Goal: Task Accomplishment & Management: Manage account settings

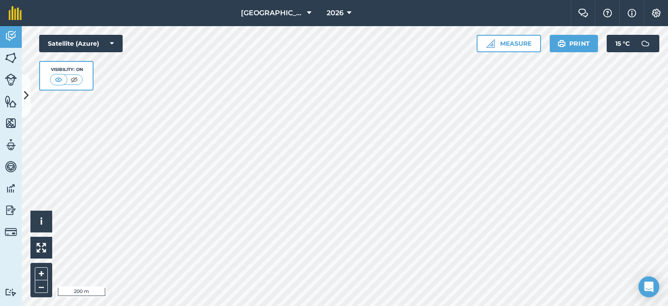
click at [28, 94] on icon at bounding box center [26, 95] width 5 height 15
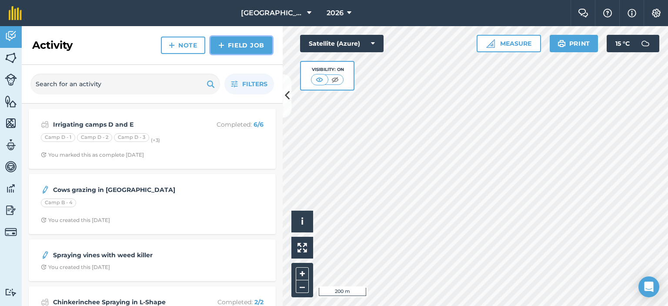
click at [224, 45] on img at bounding box center [221, 45] width 6 height 10
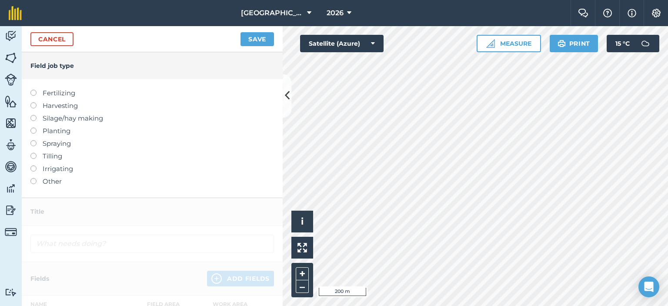
click at [34, 165] on label at bounding box center [36, 165] width 12 height 0
type input "Irrigating"
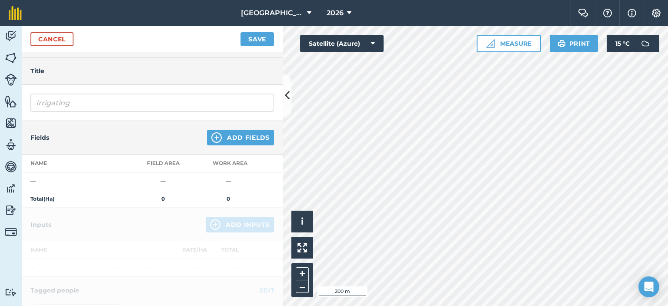
scroll to position [43, 0]
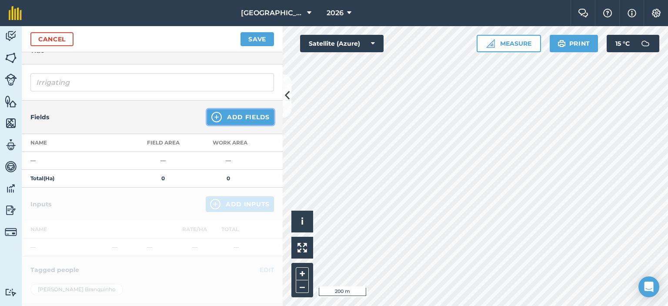
click at [217, 120] on button "Add Fields" at bounding box center [240, 117] width 67 height 16
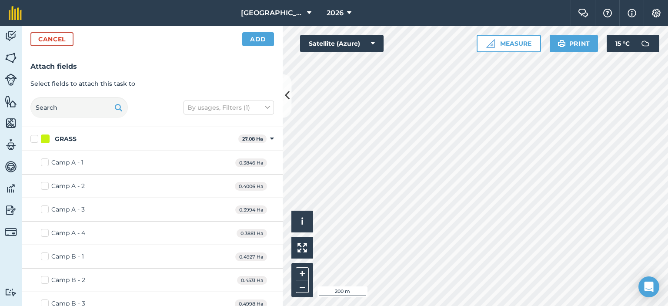
checkbox input "true"
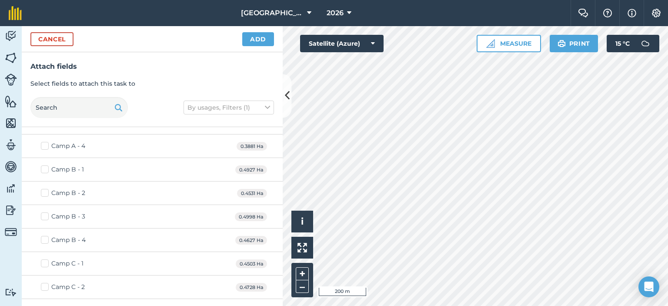
scroll to position [130, 0]
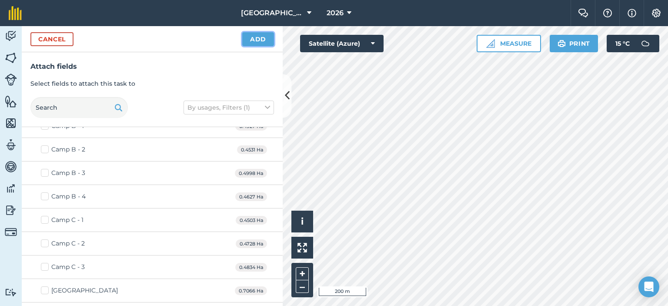
click at [265, 42] on button "Add" at bounding box center [258, 39] width 32 height 14
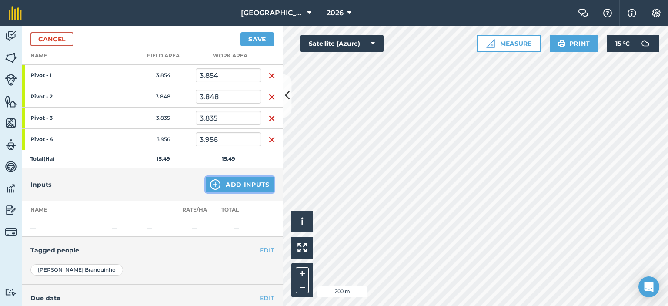
click at [235, 182] on button "Add Inputs" at bounding box center [240, 185] width 68 height 16
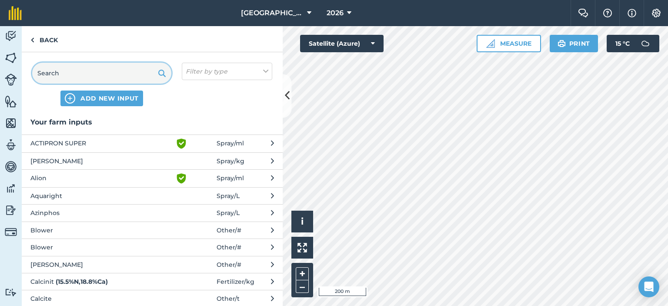
click at [145, 76] on input "text" at bounding box center [101, 73] width 139 height 21
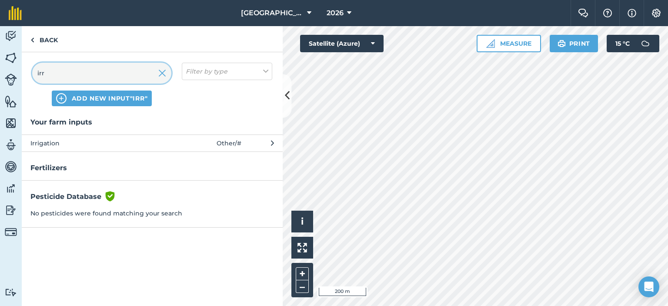
type input "irr"
click at [148, 145] on span "Irrigation" at bounding box center [101, 143] width 142 height 10
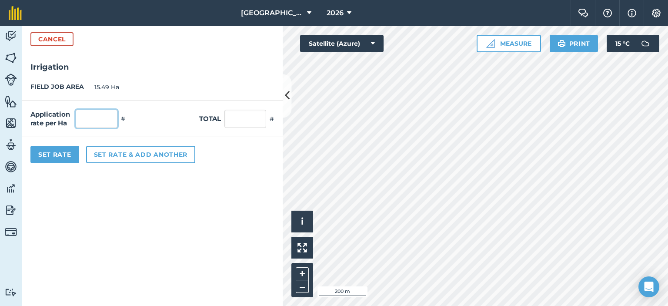
click at [103, 120] on input "text" at bounding box center [97, 119] width 42 height 18
type input "12"
type input "185.88"
click at [87, 204] on form "Cancel Irrigation FIELD JOB AREA 15.49 Ha Application rate per Ha 12 # Total 18…" at bounding box center [152, 166] width 261 height 280
click at [64, 152] on button "Set Rate" at bounding box center [54, 154] width 49 height 17
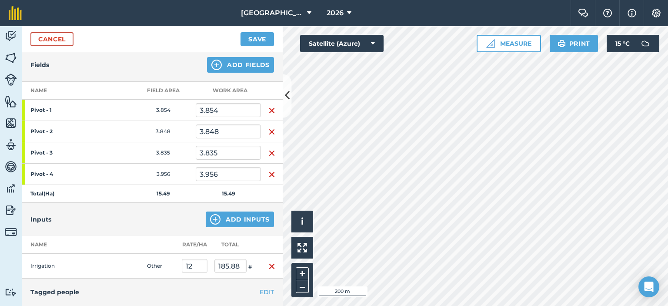
scroll to position [0, 0]
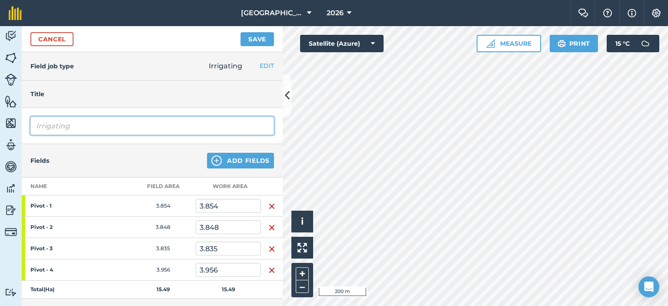
click at [91, 125] on input "Irrigating" at bounding box center [152, 126] width 244 height 18
drag, startPoint x: 91, startPoint y: 125, endPoint x: 71, endPoint y: 124, distance: 20.5
click at [71, 124] on input "Irrigating" at bounding box center [152, 126] width 244 height 18
type input "Irrigating Spielpunt"
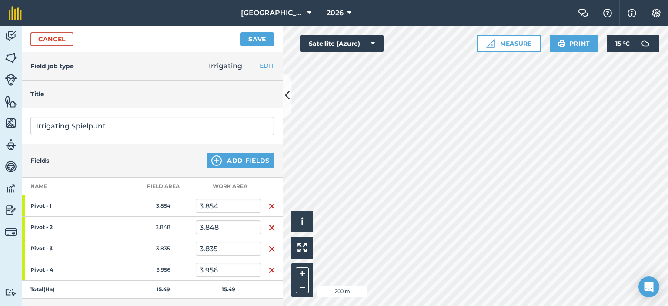
click at [171, 163] on div "Fields Add Fields" at bounding box center [152, 160] width 261 height 33
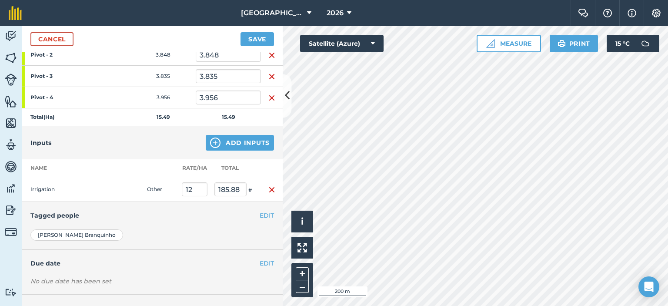
scroll to position [205, 0]
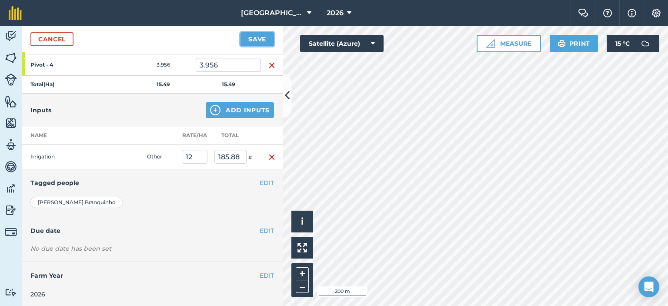
click at [254, 41] on button "Save" at bounding box center [257, 39] width 33 height 14
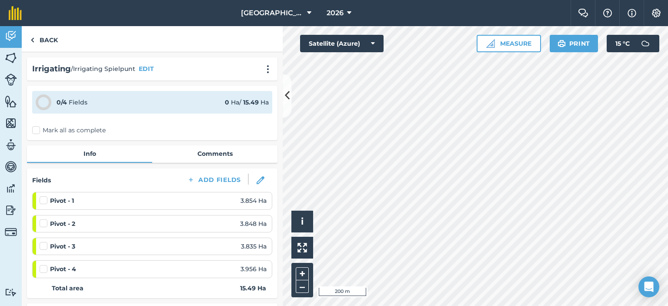
click at [35, 127] on label "Mark all as complete" at bounding box center [69, 130] width 74 height 9
click at [35, 127] on input "Mark all as complete" at bounding box center [35, 129] width 6 height 6
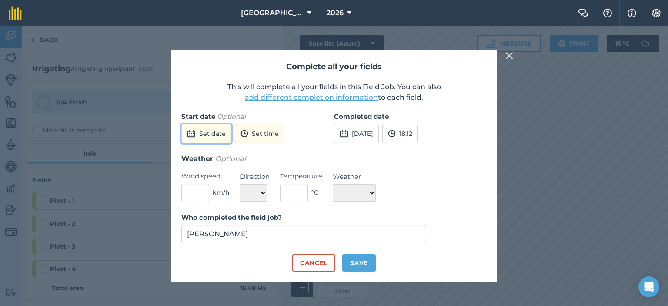
click at [221, 138] on button "Set date" at bounding box center [206, 133] width 50 height 19
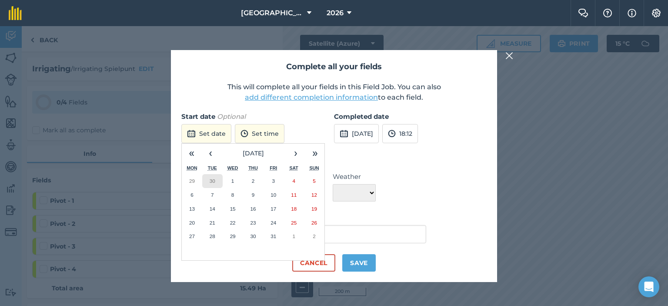
click at [216, 181] on button "30" at bounding box center [212, 181] width 20 height 14
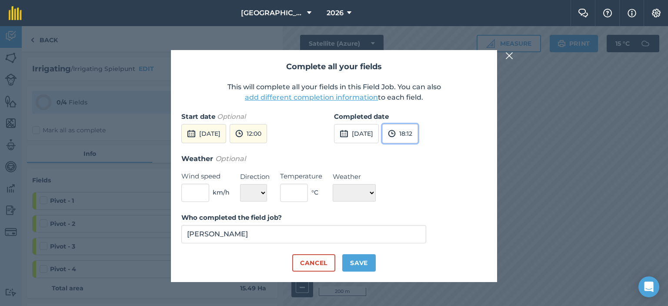
click at [396, 134] on img at bounding box center [392, 133] width 8 height 10
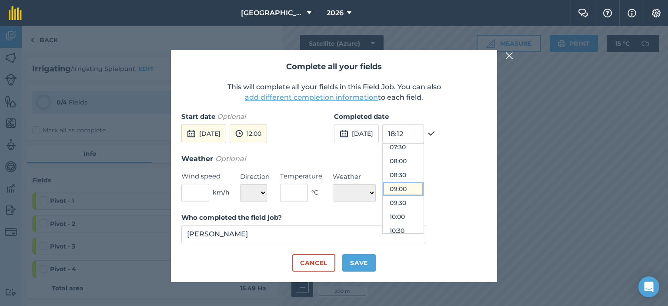
click at [415, 190] on button "09:00" at bounding box center [403, 189] width 41 height 14
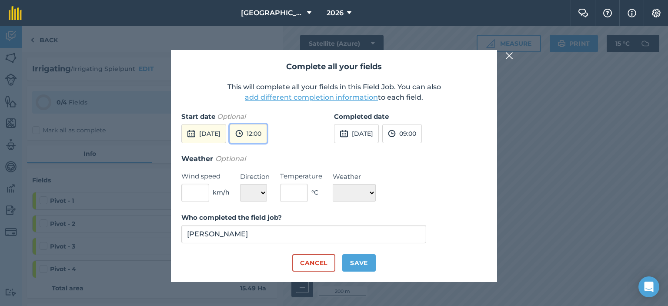
click at [267, 129] on button "12:00" at bounding box center [248, 133] width 37 height 19
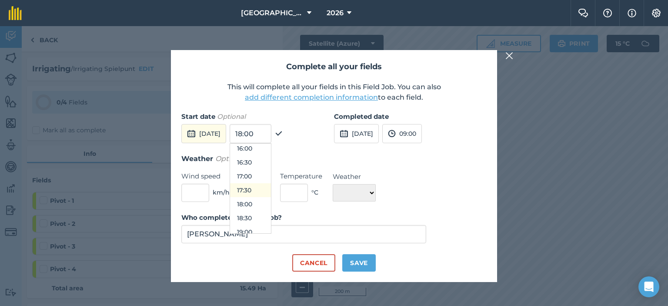
scroll to position [491, 0]
click at [267, 183] on button "19:00" at bounding box center [250, 188] width 41 height 14
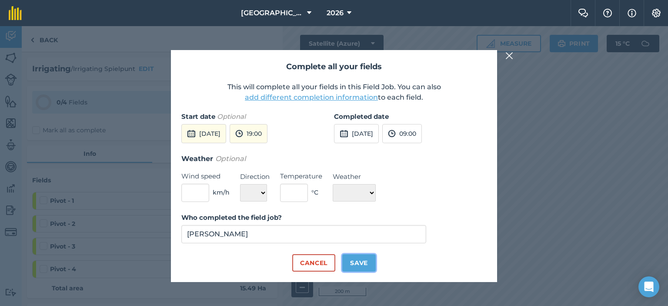
click at [359, 261] on button "Save" at bounding box center [358, 262] width 33 height 17
checkbox input "true"
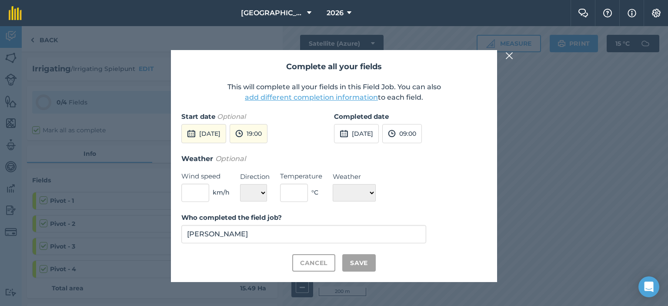
checkbox input "true"
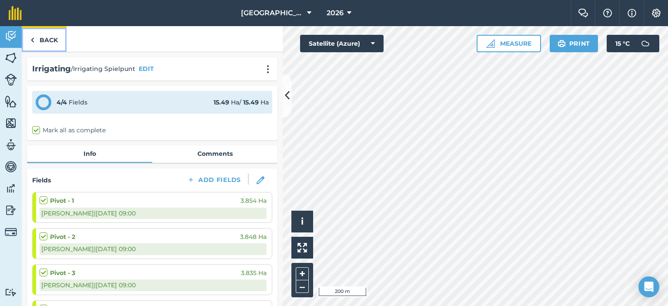
click at [48, 41] on link "Back" at bounding box center [44, 39] width 45 height 26
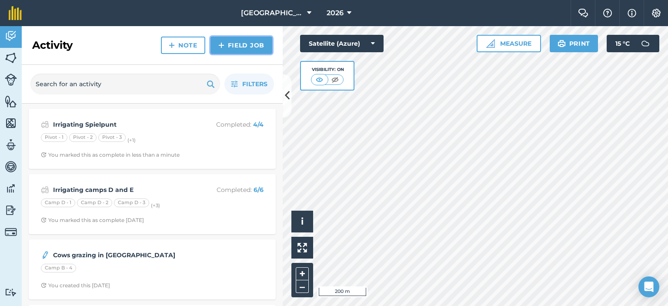
click at [225, 43] on link "Field Job" at bounding box center [242, 45] width 62 height 17
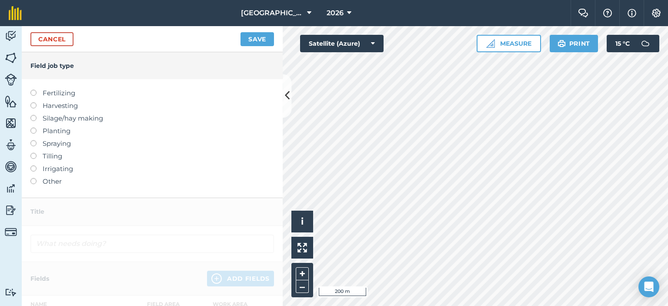
click at [35, 165] on label at bounding box center [36, 165] width 12 height 0
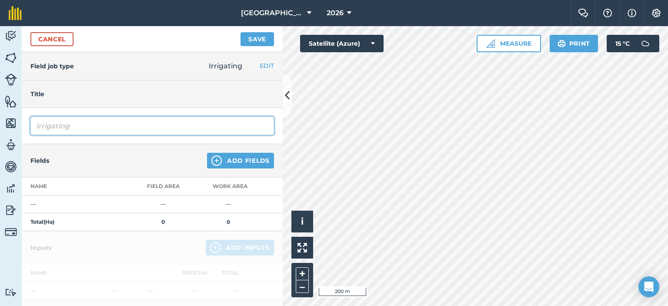
click at [94, 124] on input "Irrigating" at bounding box center [152, 126] width 244 height 18
type input "Irrigating camps D and E"
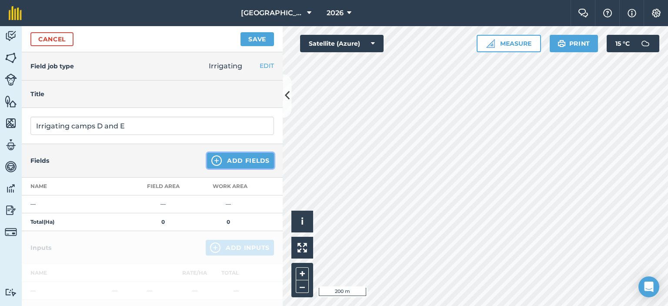
click at [223, 164] on button "Add Fields" at bounding box center [240, 161] width 67 height 16
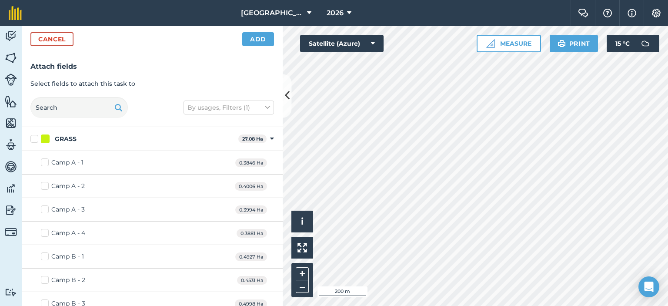
checkbox input "true"
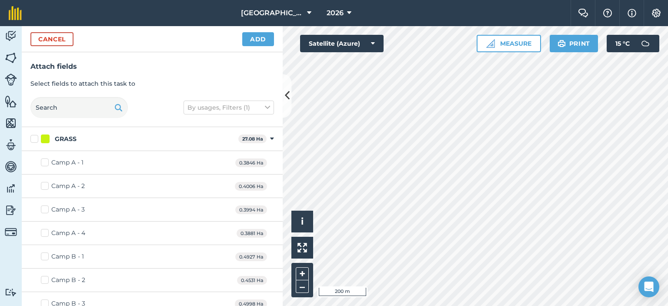
checkbox input "true"
click at [252, 38] on button "Add" at bounding box center [258, 39] width 32 height 14
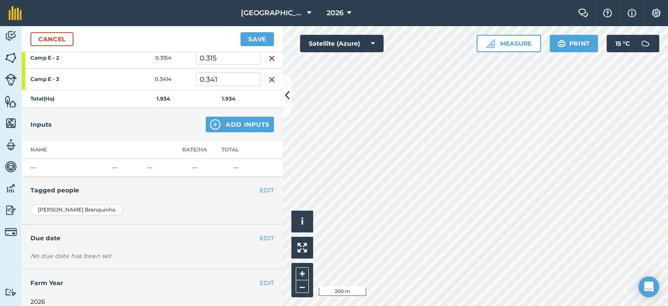
scroll to position [240, 0]
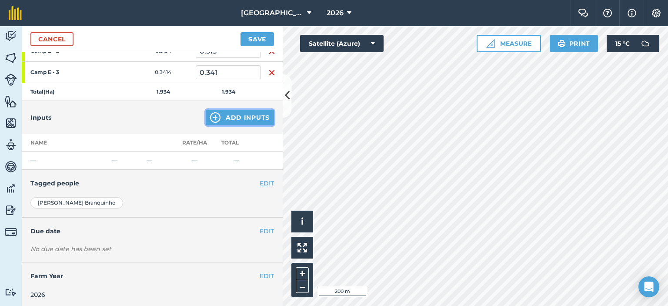
click at [231, 118] on button "Add Inputs" at bounding box center [240, 118] width 68 height 16
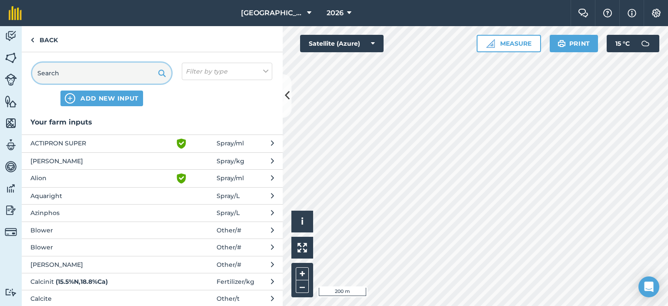
click at [144, 76] on input "text" at bounding box center [101, 73] width 139 height 21
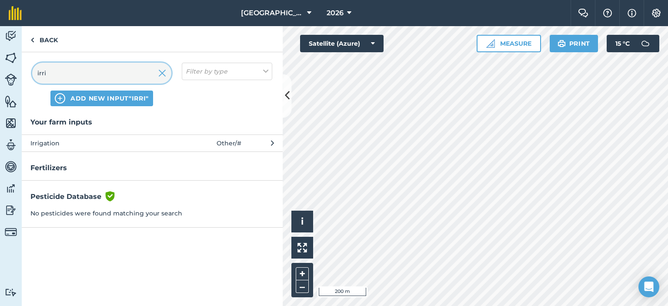
type input "irri"
click at [216, 144] on span at bounding box center [196, 143] width 40 height 10
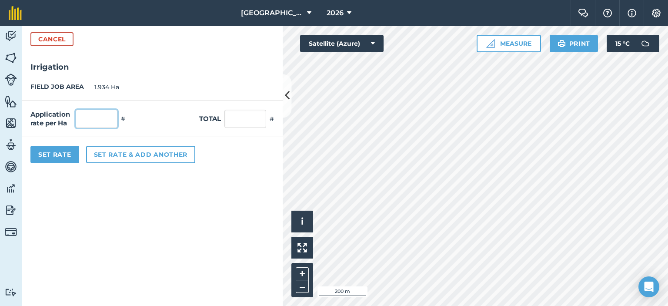
click at [107, 119] on input "text" at bounding box center [97, 119] width 42 height 18
type input "12"
type input "23.208"
click at [155, 211] on form "Cancel Irrigation FIELD JOB AREA 1.934 Ha Application rate per Ha 12 # Total 23…" at bounding box center [152, 166] width 261 height 280
click at [61, 148] on button "Set Rate" at bounding box center [54, 154] width 49 height 17
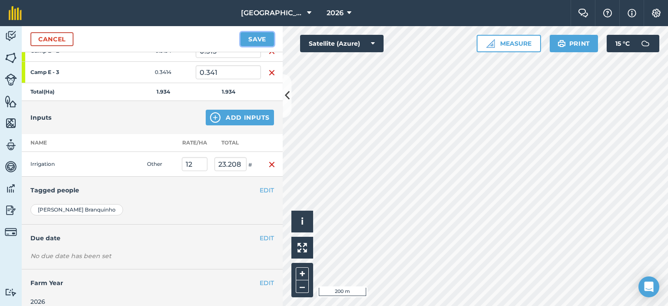
click at [258, 37] on button "Save" at bounding box center [257, 39] width 33 height 14
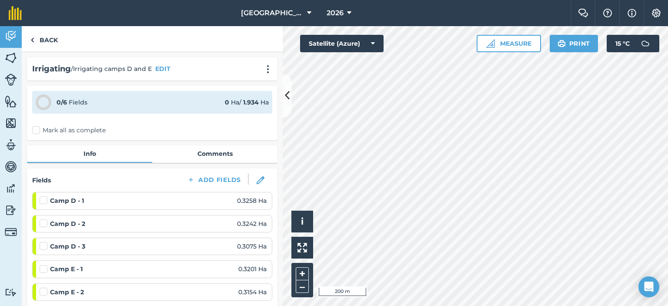
click at [40, 129] on label "Mark all as complete" at bounding box center [69, 130] width 74 height 9
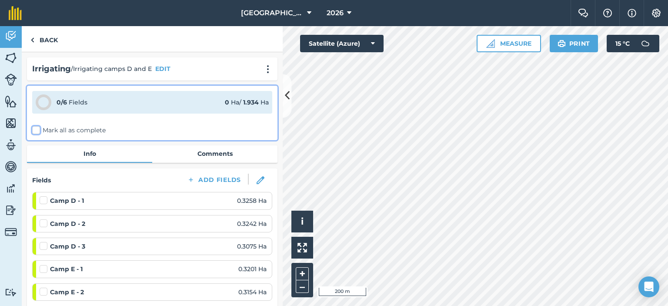
click at [38, 129] on input "Mark all as complete" at bounding box center [35, 129] width 6 height 6
checkbox input "false"
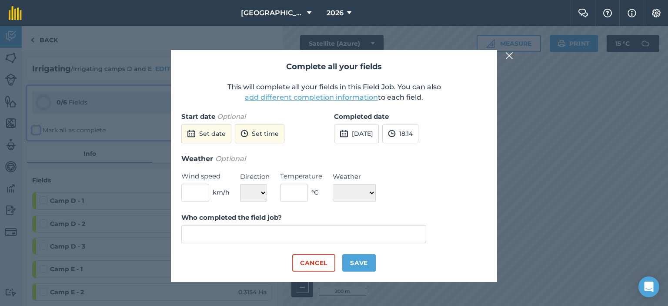
type input "[PERSON_NAME]"
click at [355, 262] on button "Save" at bounding box center [358, 262] width 33 height 17
checkbox input "true"
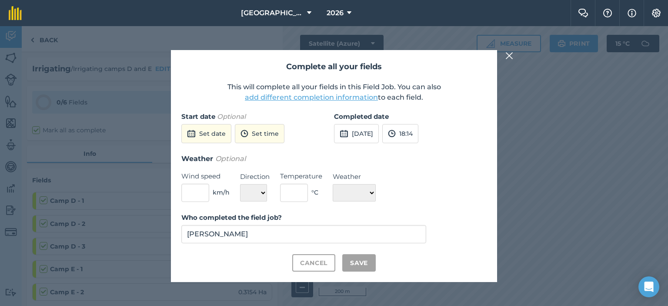
checkbox input "true"
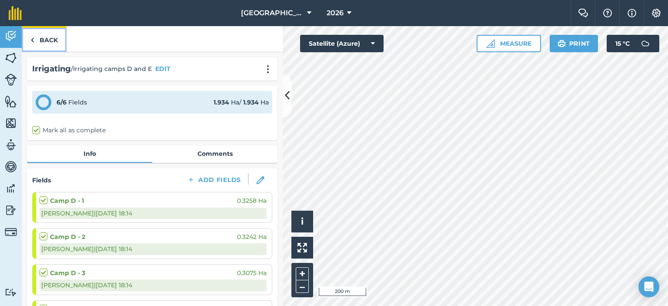
click at [44, 41] on link "Back" at bounding box center [44, 39] width 45 height 26
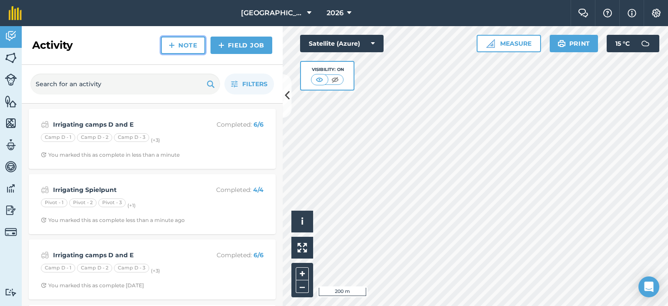
click at [176, 42] on link "Note" at bounding box center [183, 45] width 44 height 17
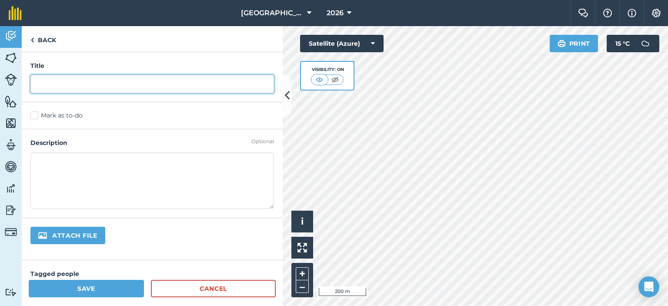
click at [146, 88] on input "text" at bounding box center [152, 84] width 244 height 18
type input "Cows moved into [GEOGRAPHIC_DATA]"
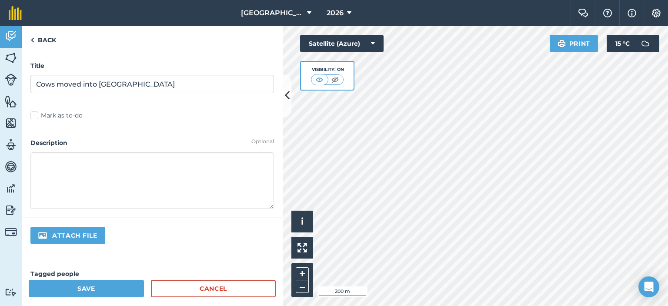
click at [244, 162] on textarea at bounding box center [152, 180] width 244 height 57
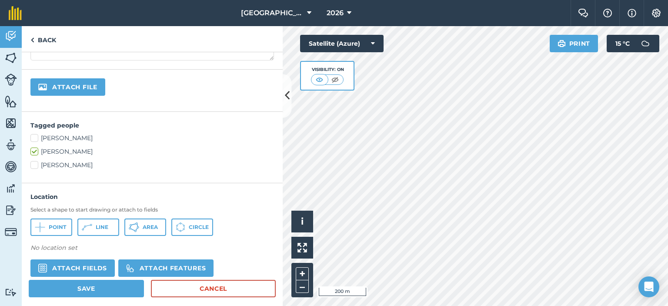
scroll to position [174, 0]
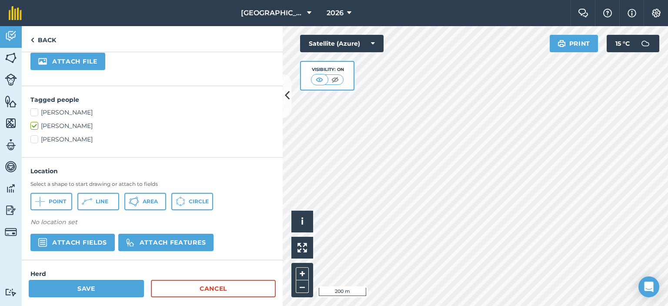
type textarea "Cows grazed in the whole of [GEOGRAPHIC_DATA]"
click at [96, 240] on button "Attach fields" at bounding box center [72, 242] width 84 height 17
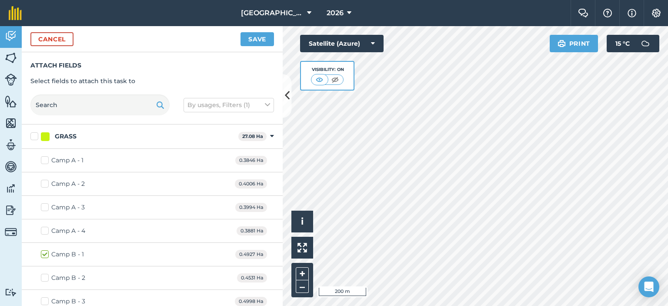
checkbox input "true"
click at [258, 36] on button "Save" at bounding box center [257, 39] width 33 height 14
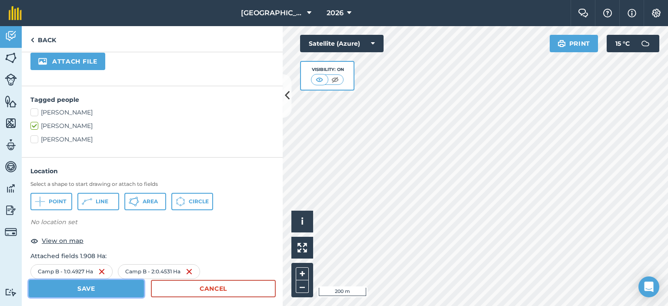
click at [141, 282] on button "Save" at bounding box center [86, 288] width 115 height 17
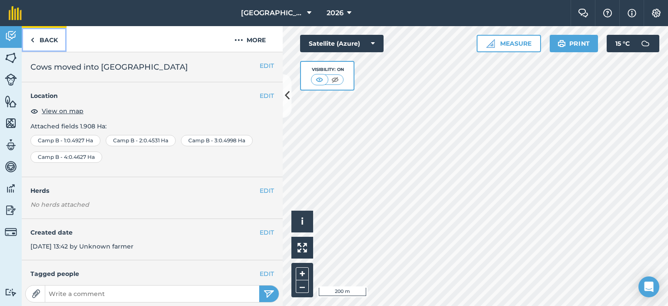
click at [53, 38] on link "Back" at bounding box center [44, 39] width 45 height 26
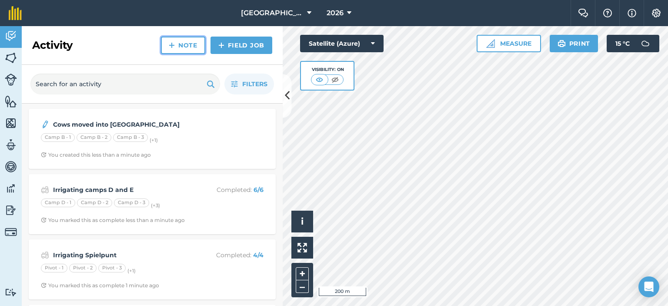
click at [177, 44] on link "Note" at bounding box center [183, 45] width 44 height 17
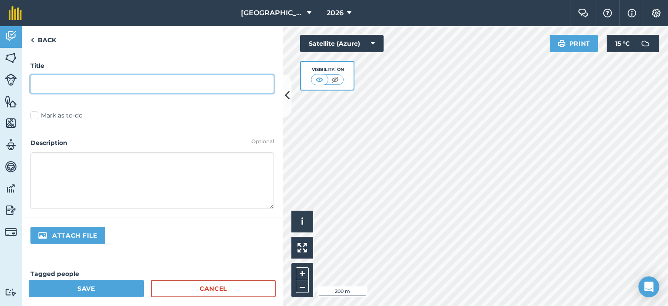
click at [162, 84] on input "text" at bounding box center [152, 84] width 244 height 18
type input "Weighing of Cows"
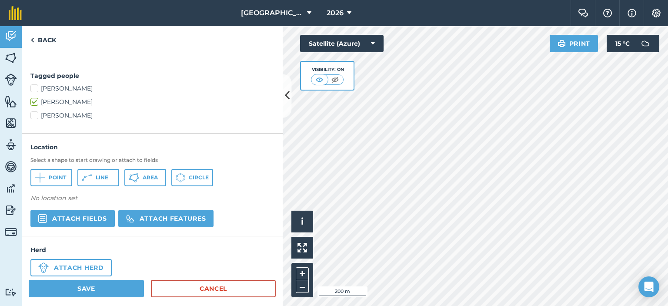
scroll to position [211, 0]
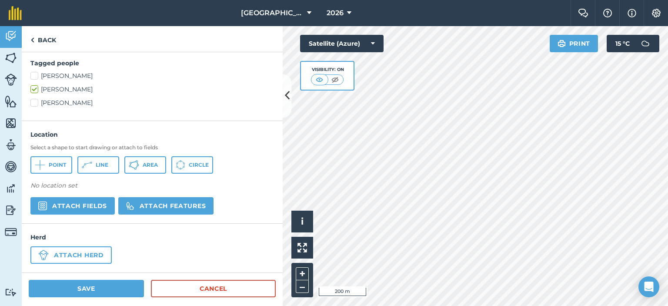
type textarea "Weighed cows and put rekkers on and 2 tagging of ears"
click at [161, 201] on button "Attach features" at bounding box center [165, 205] width 95 height 17
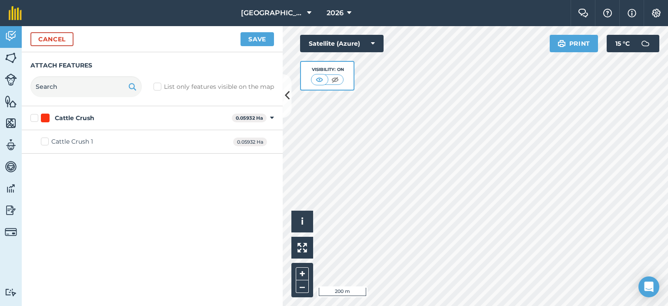
click at [84, 147] on div "Cattle Crush 1 0.05932 Ha" at bounding box center [152, 141] width 261 height 23
click at [45, 140] on label "Cattle Crush 1" at bounding box center [67, 141] width 52 height 9
click at [45, 140] on input "Cattle Crush 1" at bounding box center [44, 140] width 6 height 6
checkbox input "true"
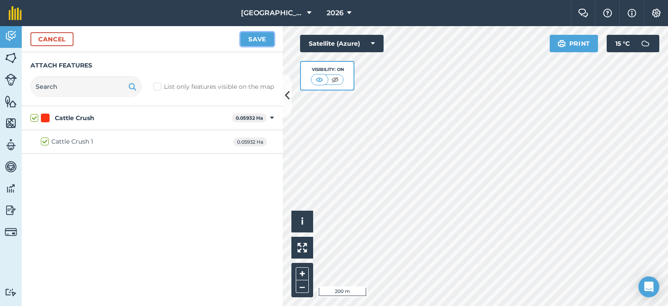
click at [254, 38] on button "Save" at bounding box center [257, 39] width 33 height 14
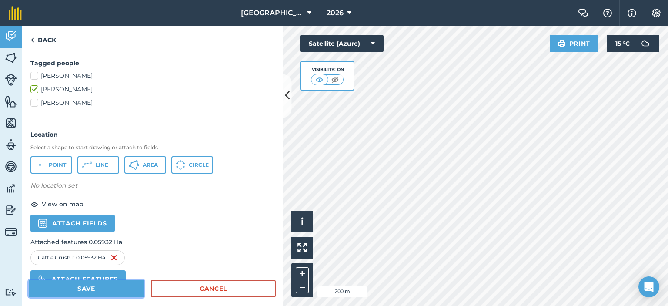
click at [120, 283] on button "Save" at bounding box center [86, 288] width 115 height 17
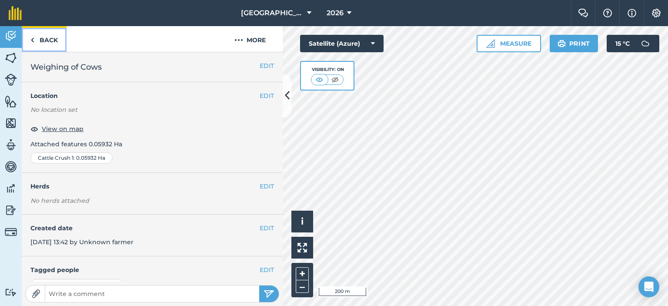
click at [44, 40] on link "Back" at bounding box center [44, 39] width 45 height 26
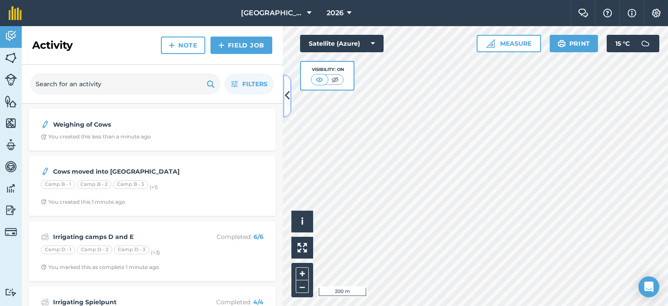
click at [288, 94] on icon at bounding box center [287, 95] width 5 height 15
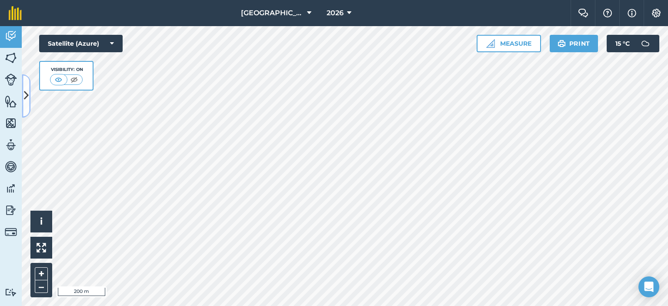
click at [24, 97] on icon at bounding box center [26, 95] width 5 height 15
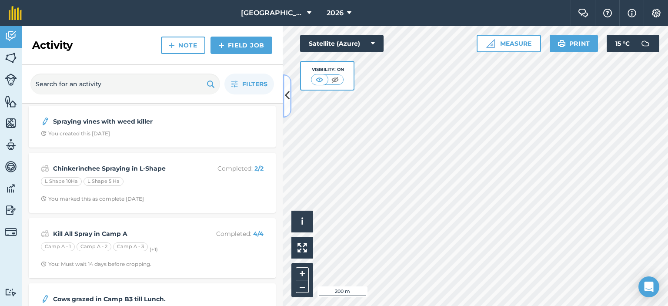
scroll to position [391, 0]
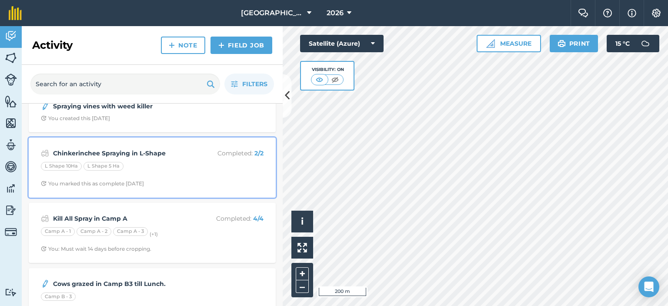
click at [184, 169] on div "L Shape 10Ha L Shape 5 Ha" at bounding box center [152, 167] width 223 height 11
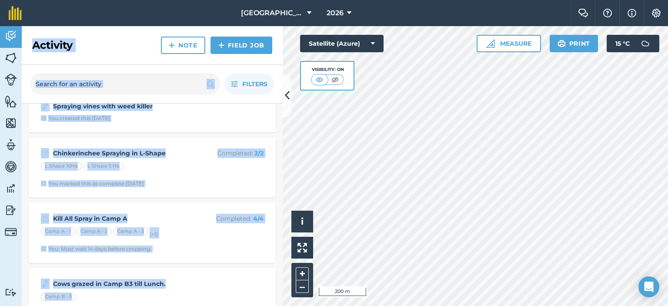
click at [184, 169] on div "Activity Note Field Job Filters Weighing of Cows You created this 2 minutes ago…" at bounding box center [152, 166] width 261 height 280
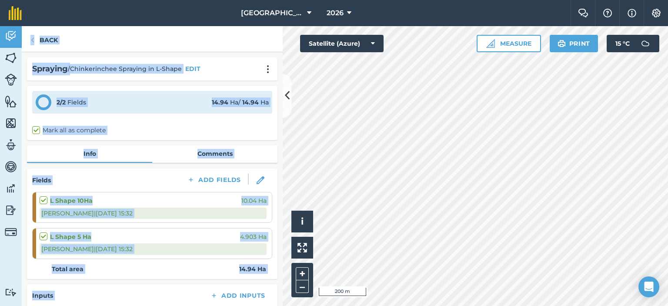
click at [177, 118] on div "2 / 2 Fields 14.94 Ha / 14.94 [PERSON_NAME] all as complete" at bounding box center [152, 113] width 251 height 54
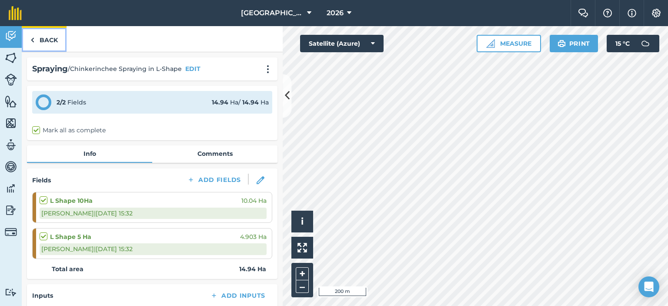
click at [54, 37] on link "Back" at bounding box center [44, 39] width 45 height 26
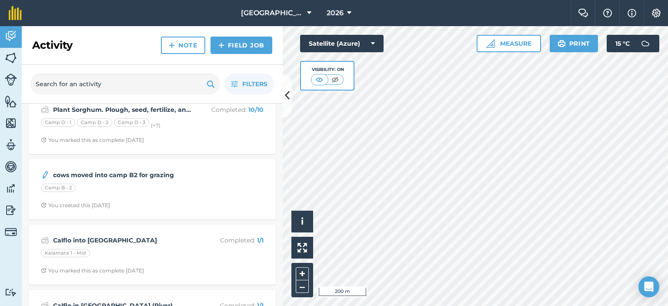
scroll to position [739, 0]
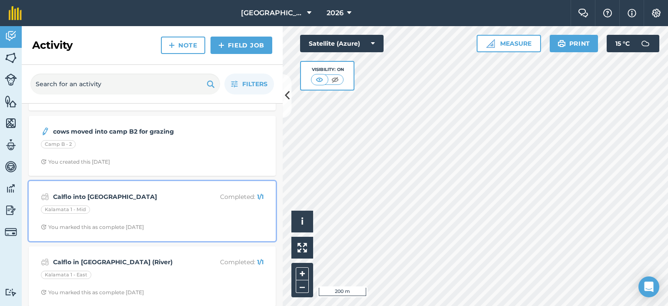
click at [128, 187] on div "Calflo into K1 Middle Completed : 1 / 1 Kalamata 1 - Mid You marked this as com…" at bounding box center [152, 211] width 237 height 50
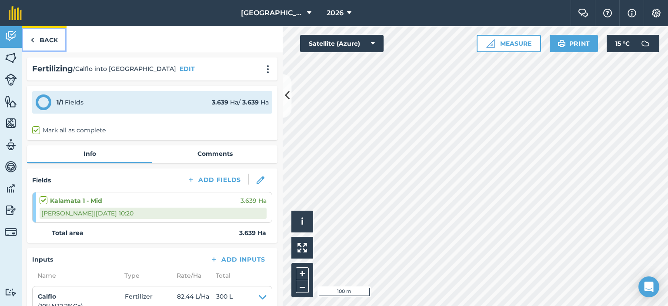
click at [48, 39] on link "Back" at bounding box center [44, 39] width 45 height 26
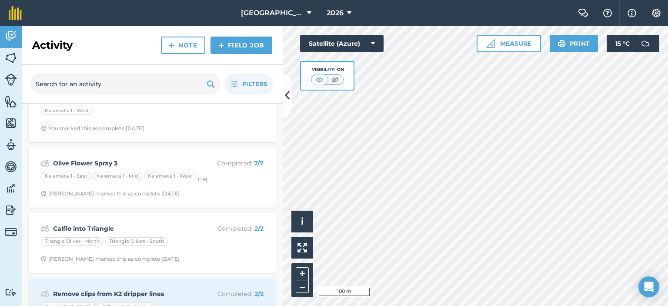
scroll to position [1218, 0]
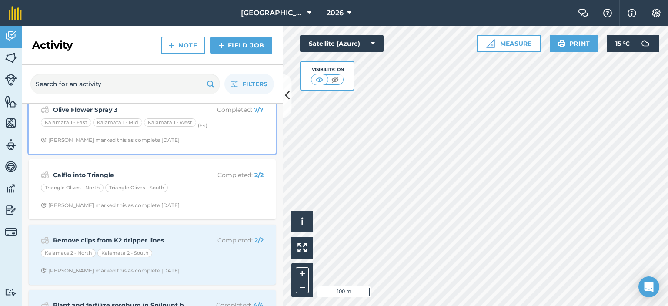
click at [203, 125] on div "Kalamata 1 - [GEOGRAPHIC_DATA] 1 - [GEOGRAPHIC_DATA] 1 - West (+ 4 )" at bounding box center [152, 123] width 223 height 11
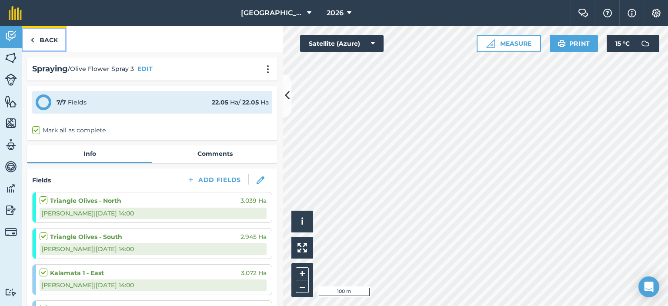
click at [48, 38] on link "Back" at bounding box center [44, 39] width 45 height 26
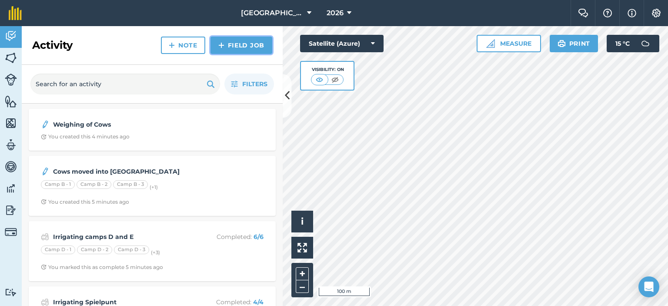
click at [232, 48] on link "Field Job" at bounding box center [242, 45] width 62 height 17
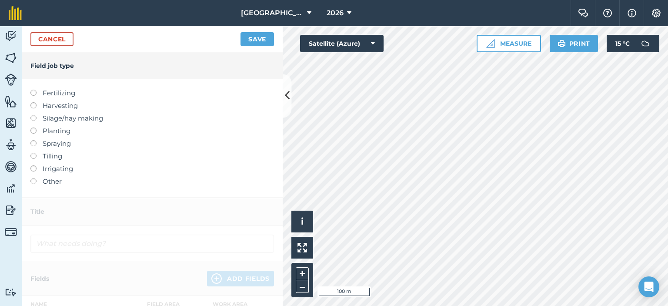
click at [31, 140] on label at bounding box center [36, 140] width 12 height 0
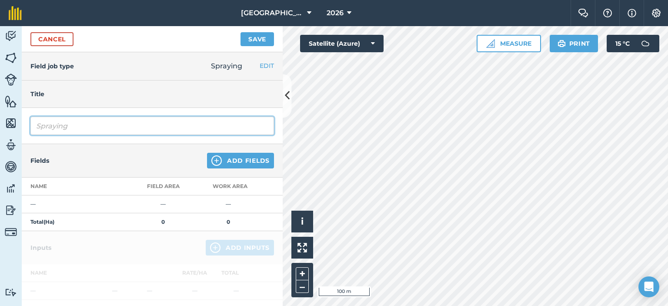
click at [74, 125] on input "Spraying" at bounding box center [152, 126] width 244 height 18
type input "S"
type input "Flower Spray #4"
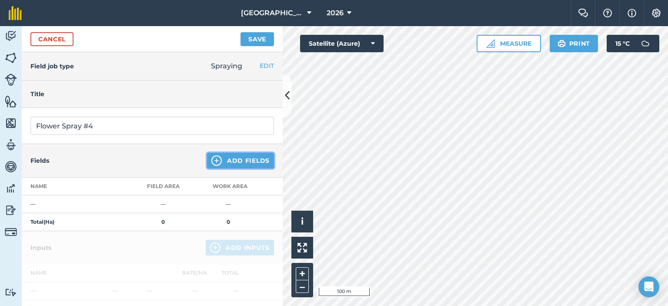
click at [242, 157] on button "Add Fields" at bounding box center [240, 161] width 67 height 16
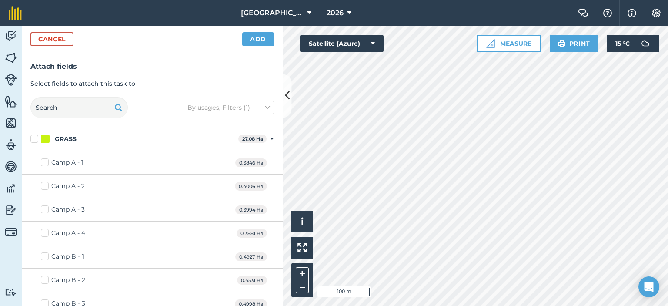
checkbox input "true"
click at [258, 38] on button "Add" at bounding box center [258, 39] width 32 height 14
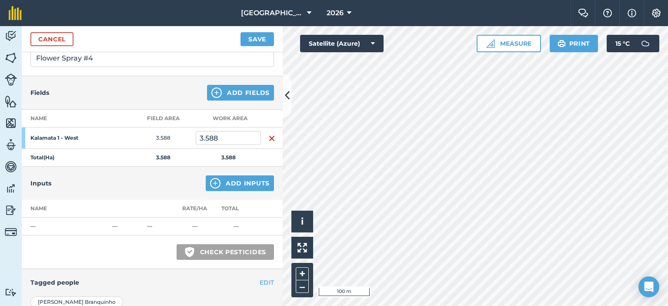
scroll to position [87, 0]
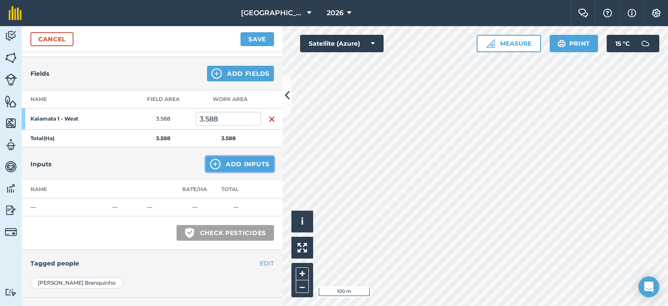
click at [218, 162] on button "Add Inputs" at bounding box center [240, 164] width 68 height 16
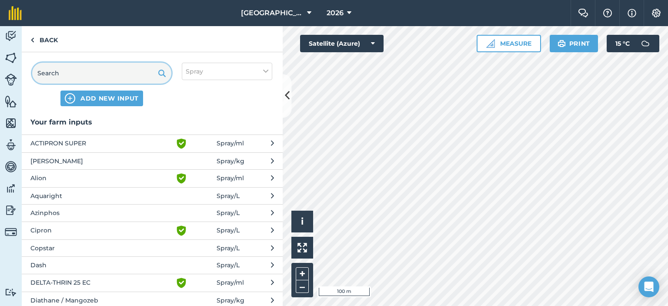
click at [133, 76] on input "text" at bounding box center [101, 73] width 139 height 21
click at [99, 298] on span "Diathane / Mangozeb" at bounding box center [101, 300] width 142 height 10
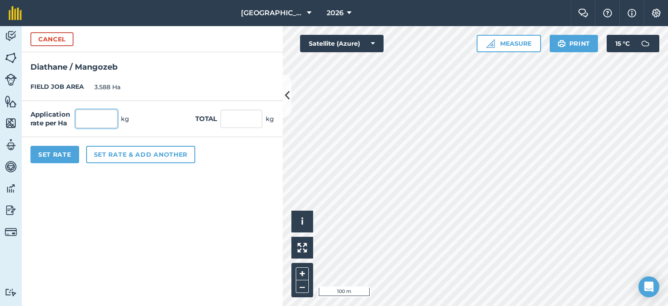
click at [92, 116] on input "text" at bounding box center [97, 119] width 42 height 18
click at [60, 39] on button "Cancel" at bounding box center [51, 39] width 43 height 14
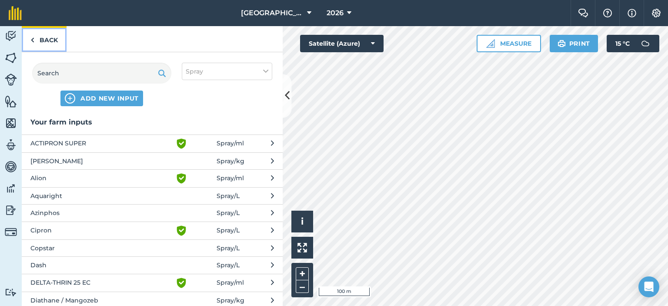
click at [60, 38] on link "Back" at bounding box center [44, 39] width 45 height 26
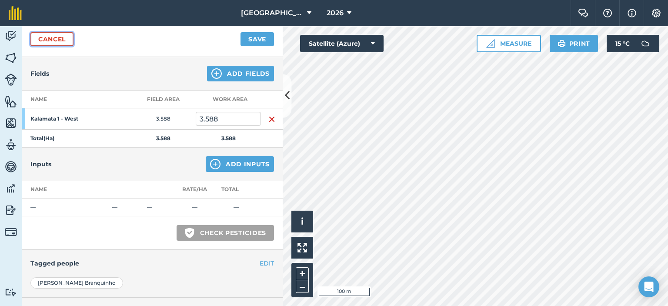
click at [60, 38] on link "Cancel" at bounding box center [51, 39] width 43 height 14
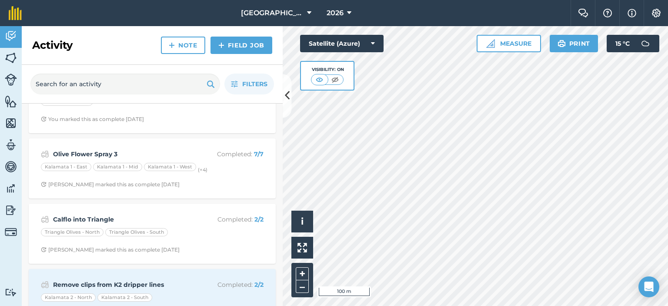
scroll to position [1174, 0]
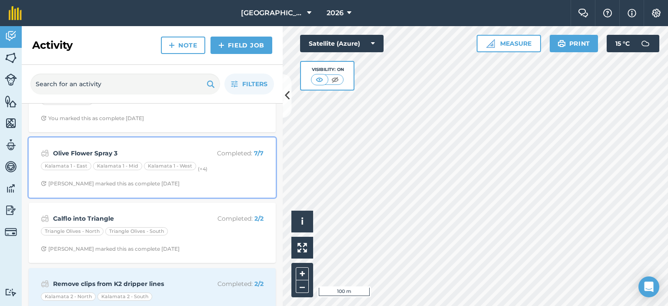
click at [116, 148] on strong "Olive Flower Spray 3" at bounding box center [122, 153] width 138 height 10
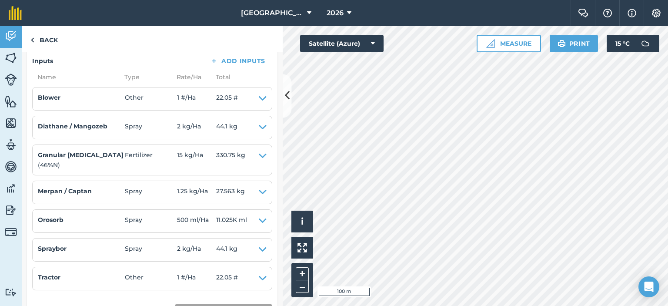
scroll to position [435, 0]
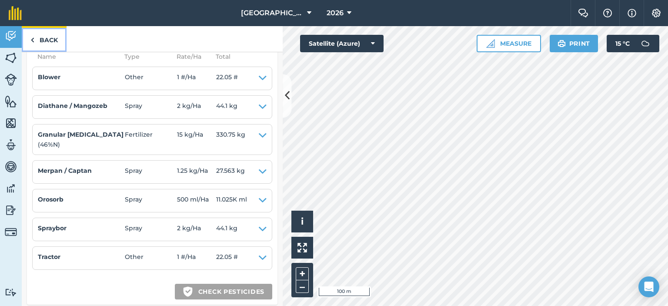
click at [43, 36] on link "Back" at bounding box center [44, 39] width 45 height 26
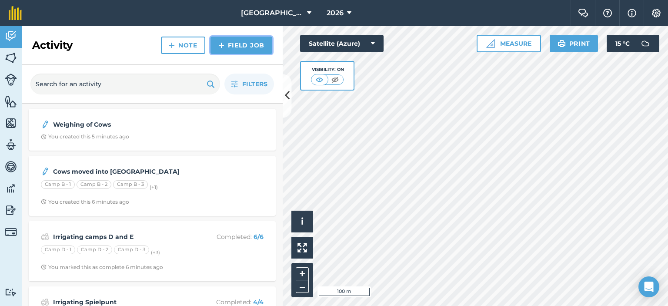
click at [251, 49] on link "Field Job" at bounding box center [242, 45] width 62 height 17
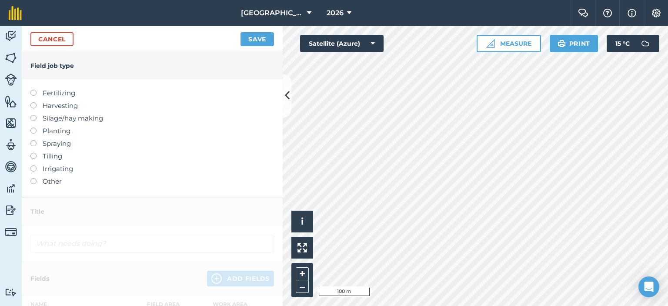
click at [32, 140] on label at bounding box center [36, 140] width 12 height 0
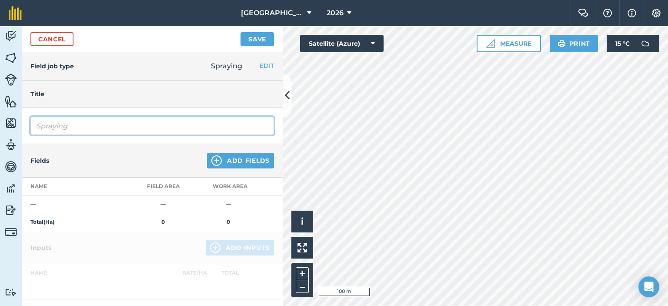
click at [79, 127] on input "Spraying" at bounding box center [152, 126] width 244 height 18
drag, startPoint x: 79, startPoint y: 127, endPoint x: 35, endPoint y: 122, distance: 44.6
click at [35, 122] on input "Spraying" at bounding box center [152, 126] width 244 height 18
type input "Flower Spray #4"
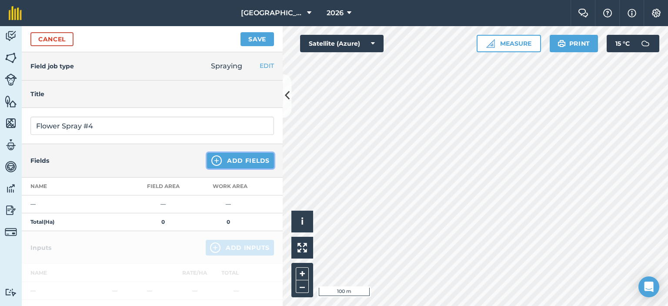
click at [261, 157] on button "Add Fields" at bounding box center [240, 161] width 67 height 16
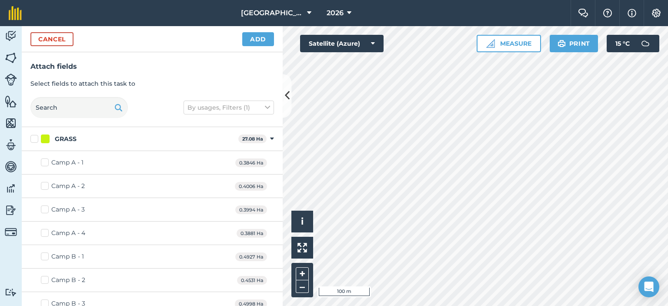
checkbox input "true"
click at [259, 37] on button "Add" at bounding box center [258, 39] width 32 height 14
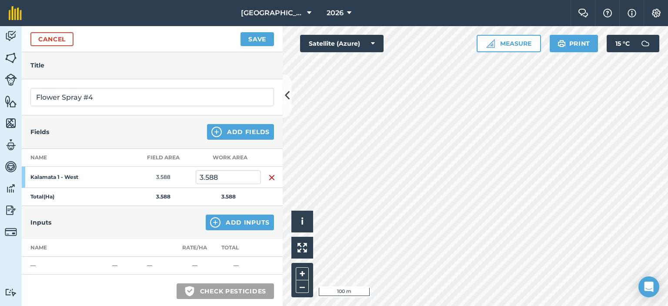
scroll to position [87, 0]
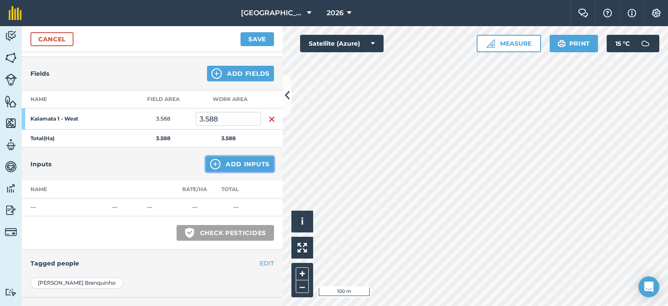
click at [234, 164] on button "Add Inputs" at bounding box center [240, 164] width 68 height 16
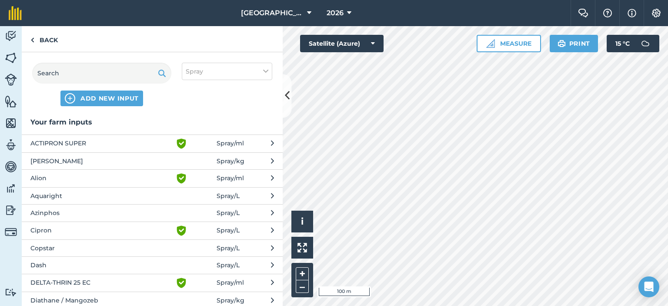
click at [122, 295] on span "Diathane / Mangozeb" at bounding box center [101, 300] width 142 height 10
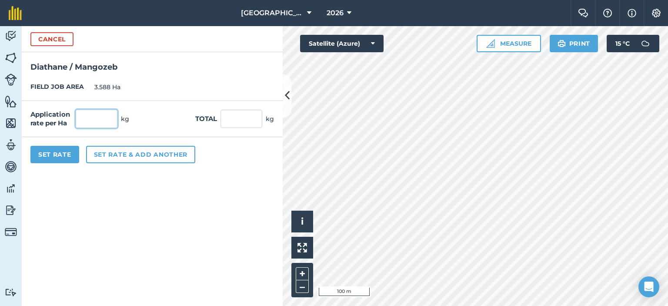
click at [89, 122] on input "text" at bounding box center [97, 119] width 42 height 18
type input "2"
type input "7.176"
click at [80, 194] on form "Cancel Diathane / Mangozeb FIELD JOB AREA 3.588 Ha Application rate per Ha 2 kg…" at bounding box center [152, 166] width 261 height 280
click at [47, 150] on button "Set Rate" at bounding box center [54, 154] width 49 height 17
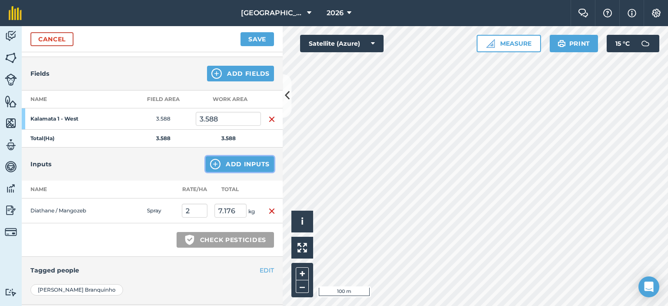
click at [224, 165] on button "Add Inputs" at bounding box center [240, 164] width 68 height 16
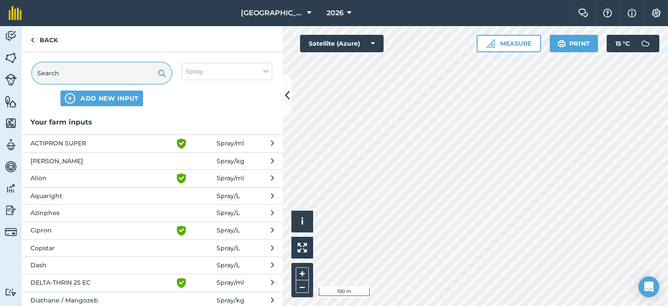
click at [94, 70] on input "text" at bounding box center [101, 73] width 139 height 21
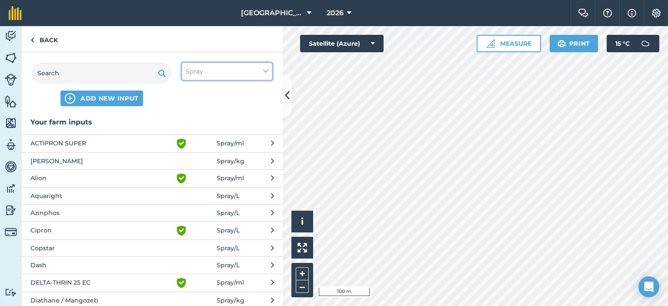
click at [267, 74] on icon at bounding box center [265, 72] width 5 height 10
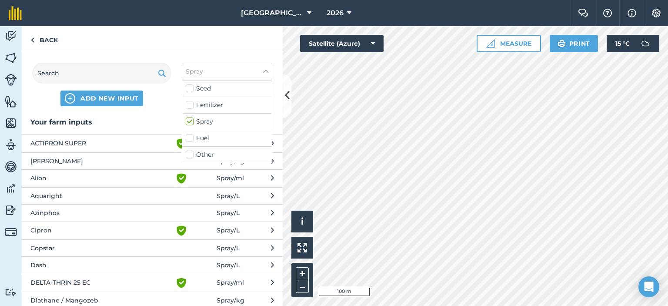
click at [188, 103] on label "Fertilizer" at bounding box center [227, 104] width 83 height 9
click at [188, 103] on input "Fertilizer" at bounding box center [189, 103] width 6 height 6
checkbox input "true"
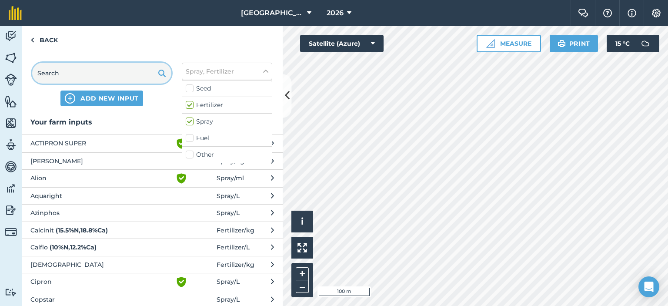
click at [113, 76] on input "text" at bounding box center [101, 73] width 139 height 21
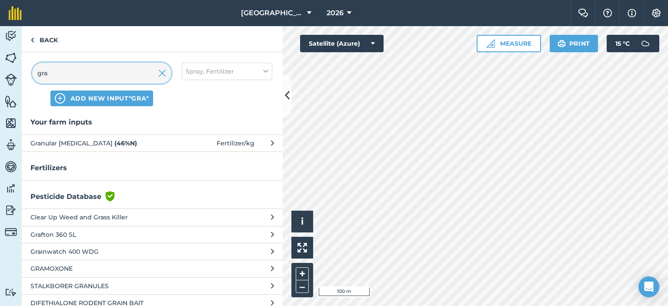
type input "gra"
click at [164, 141] on span "Granular [MEDICAL_DATA] ( 46 % N )" at bounding box center [101, 143] width 142 height 10
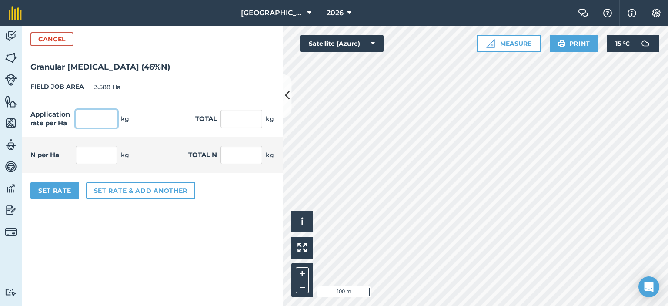
click at [105, 116] on input "text" at bounding box center [97, 119] width 42 height 18
type input "15"
type input "53.82"
type input "6.9"
type input "24.757"
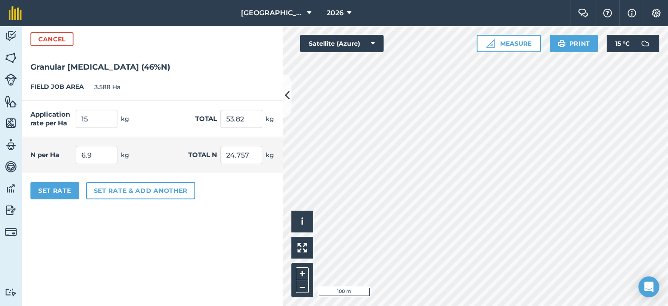
click at [108, 243] on form "Cancel Granular [MEDICAL_DATA] ( 46 % N ) FIELD JOB AREA 3.588 Ha Application r…" at bounding box center [152, 166] width 261 height 280
click at [70, 187] on button "Set Rate" at bounding box center [54, 190] width 49 height 17
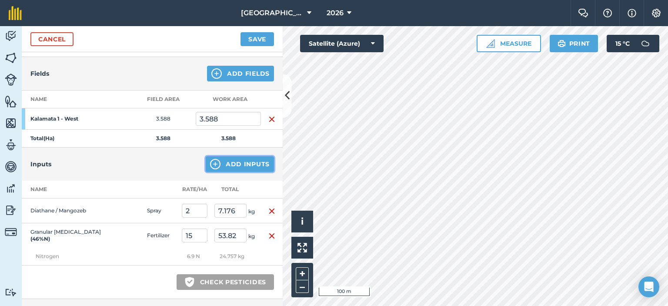
click at [224, 162] on button "Add Inputs" at bounding box center [240, 164] width 68 height 16
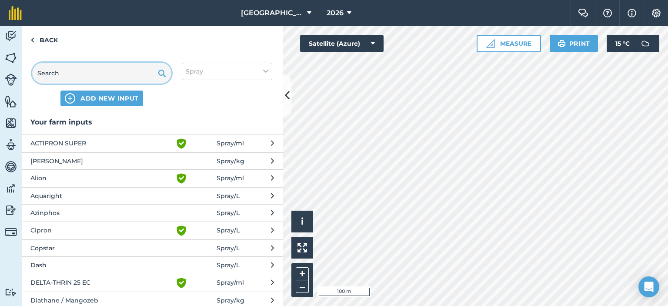
click at [99, 79] on input "text" at bounding box center [101, 73] width 139 height 21
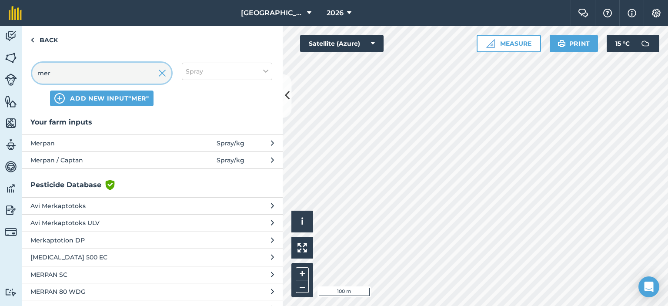
type input "mer"
click at [135, 154] on button "Merpan / Captan Spray / kg" at bounding box center [152, 159] width 261 height 17
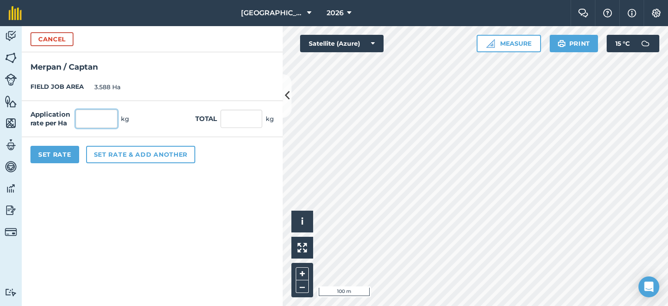
click at [99, 115] on input "text" at bounding box center [97, 119] width 42 height 18
type input "1.25"
type input "4.485"
click at [107, 177] on form "Cancel Merpan / [GEOGRAPHIC_DATA] JOB AREA 3.588 Ha Application rate per Ha 1.2…" at bounding box center [152, 166] width 261 height 280
click at [64, 151] on button "Set Rate" at bounding box center [54, 154] width 49 height 17
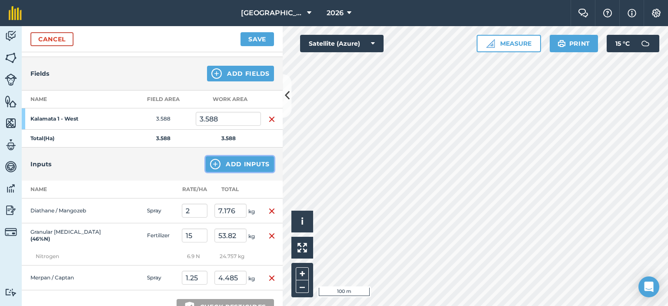
click at [238, 165] on button "Add Inputs" at bounding box center [240, 164] width 68 height 16
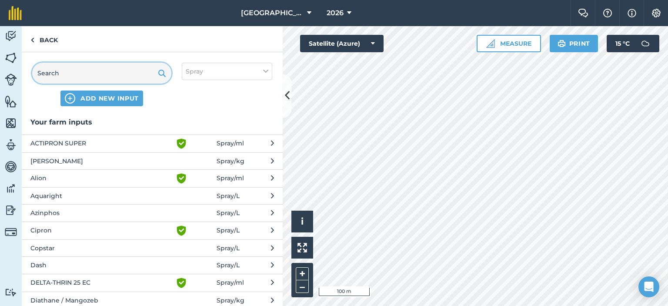
click at [104, 74] on input "text" at bounding box center [101, 73] width 139 height 21
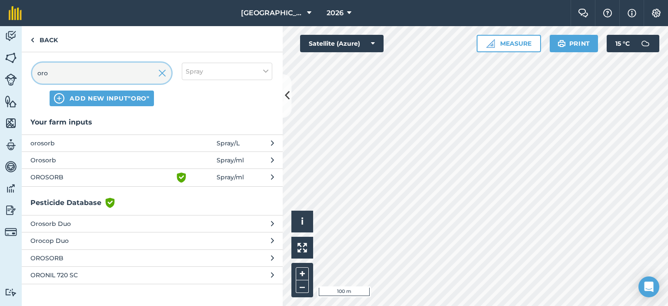
type input "oro"
click at [137, 179] on span "OROSORB" at bounding box center [101, 177] width 142 height 10
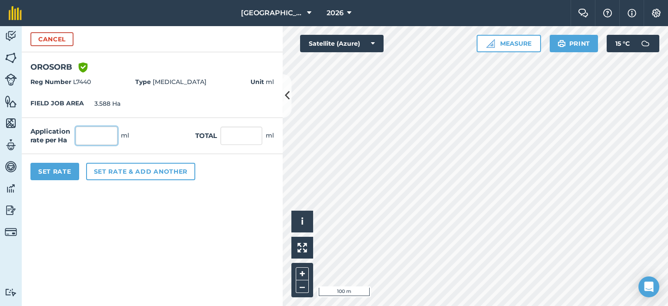
click at [87, 135] on input "text" at bounding box center [97, 136] width 42 height 18
type input "500"
type input "1,794"
click at [100, 194] on form "Cancel OROSORB Green shield with white tick Reg Number L7440 Type [MEDICAL_DATA…" at bounding box center [152, 166] width 261 height 280
click at [68, 172] on button "Set Rate" at bounding box center [54, 171] width 49 height 17
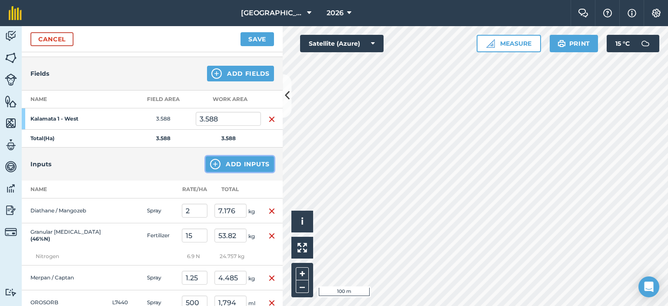
click at [215, 159] on button "Add Inputs" at bounding box center [240, 164] width 68 height 16
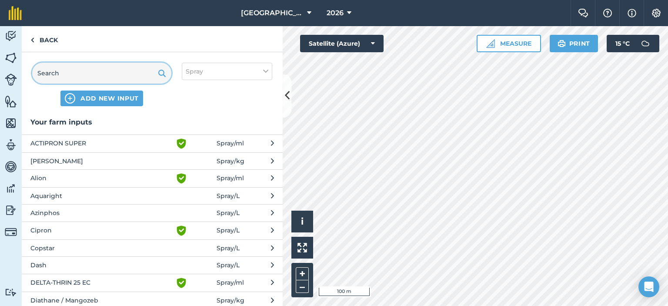
click at [118, 80] on input "text" at bounding box center [101, 73] width 139 height 21
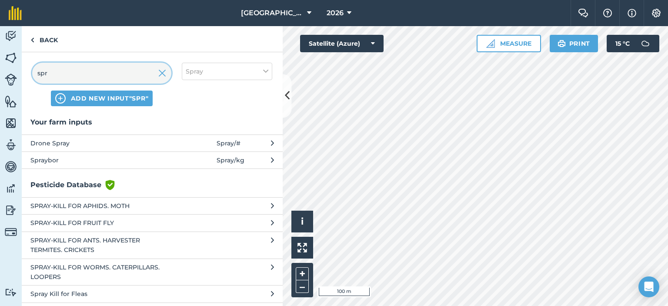
type input "spr"
click at [59, 157] on span "Spraybor" at bounding box center [101, 160] width 142 height 10
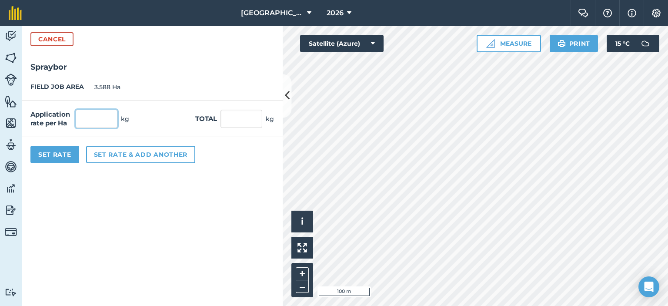
click at [103, 118] on input "text" at bounding box center [97, 119] width 42 height 18
type input "2"
type input "7.176"
click at [92, 177] on form "Cancel Spraybor FIELD JOB AREA 3.588 Ha Application rate per Ha 2 kg Total 7.17…" at bounding box center [152, 166] width 261 height 280
click at [64, 155] on button "Set Rate" at bounding box center [54, 154] width 49 height 17
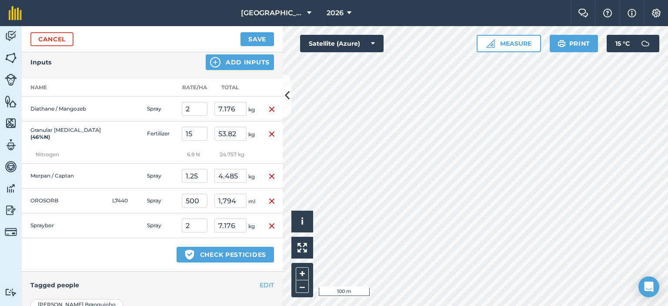
scroll to position [174, 0]
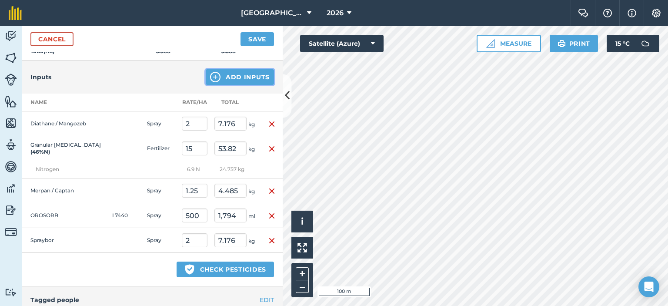
click at [246, 76] on button "Add Inputs" at bounding box center [240, 77] width 68 height 16
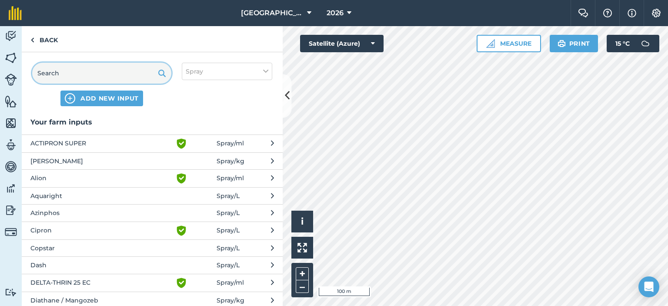
click at [118, 66] on input "text" at bounding box center [101, 73] width 139 height 21
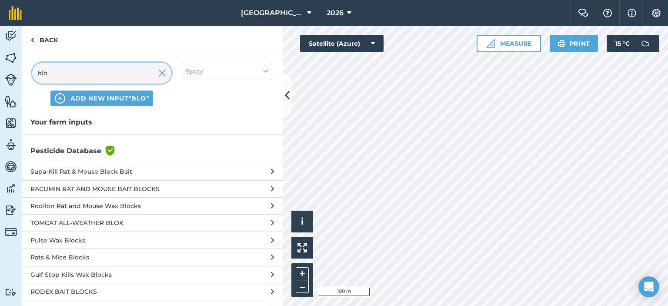
type input "blo"
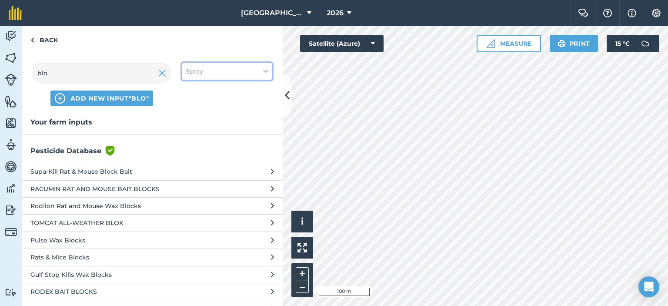
click at [203, 72] on button "Spray" at bounding box center [227, 71] width 90 height 17
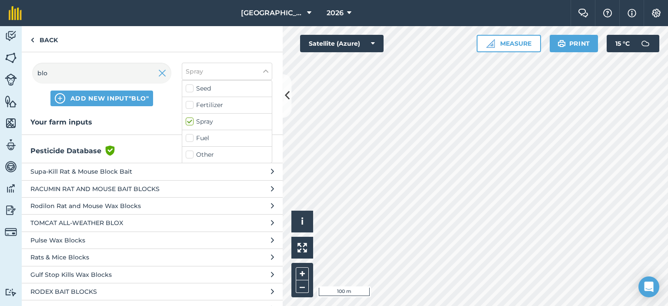
click at [186, 154] on label "Other" at bounding box center [227, 154] width 83 height 9
click at [186, 154] on input "Other" at bounding box center [189, 153] width 6 height 6
checkbox input "true"
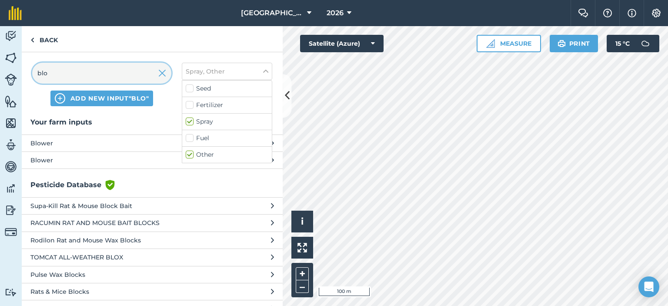
click at [118, 76] on input "blo" at bounding box center [101, 73] width 139 height 21
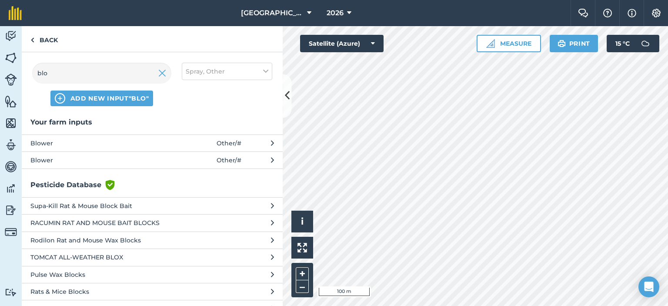
click at [117, 159] on span "Blower" at bounding box center [101, 160] width 142 height 10
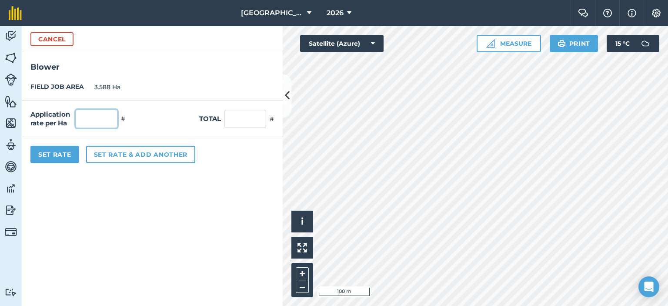
click at [89, 118] on input "text" at bounding box center [97, 119] width 42 height 18
type input "1"
type input "3.588"
click at [108, 210] on form "Cancel Blower FIELD JOB AREA 3.588 Ha Application rate per Ha 1 # Total 3.588 #…" at bounding box center [152, 166] width 261 height 280
click at [67, 159] on button "Set Rate" at bounding box center [54, 154] width 49 height 17
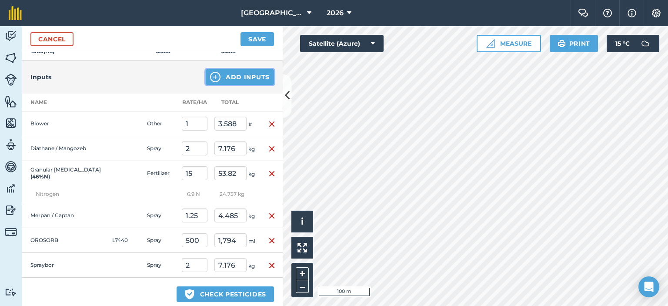
click at [228, 77] on button "Add Inputs" at bounding box center [240, 77] width 68 height 16
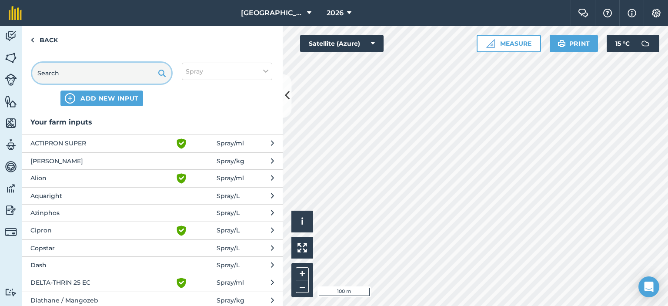
click at [147, 77] on input "text" at bounding box center [101, 73] width 139 height 21
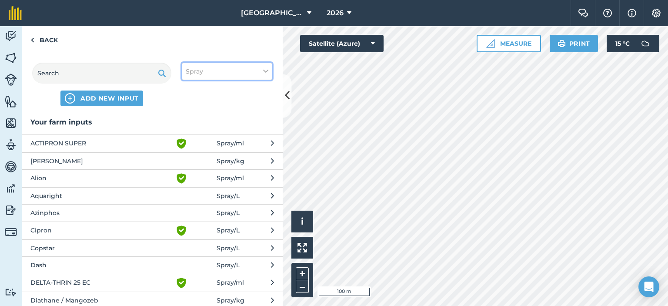
click at [219, 67] on button "Spray" at bounding box center [227, 71] width 90 height 17
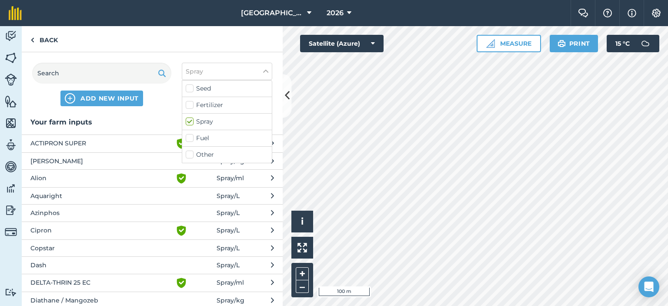
click at [192, 155] on label "Other" at bounding box center [227, 154] width 83 height 9
click at [191, 155] on input "Other" at bounding box center [189, 153] width 6 height 6
checkbox input "true"
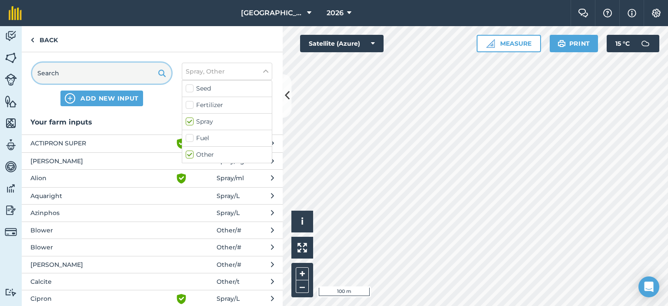
click at [122, 74] on input "text" at bounding box center [101, 73] width 139 height 21
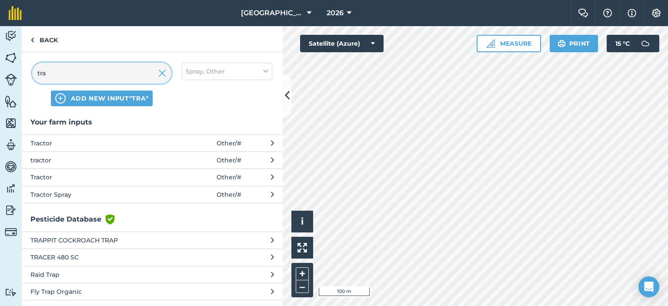
type input "tra"
click at [127, 181] on span "Tractor" at bounding box center [101, 177] width 142 height 10
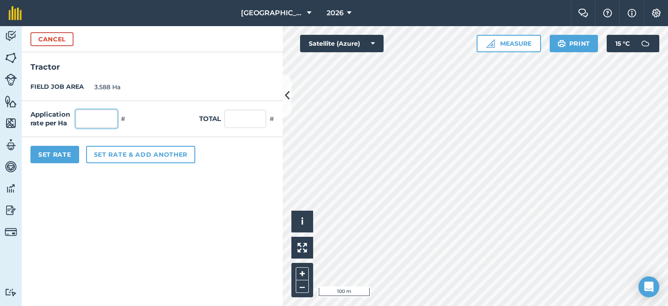
click at [111, 117] on input "text" at bounding box center [97, 119] width 42 height 18
type input "1"
type input "3.588"
click at [148, 177] on form "Cancel Tractor FIELD JOB AREA 3.588 Ha Application rate per Ha 1 # Total 3.588 …" at bounding box center [152, 166] width 261 height 280
click at [52, 155] on button "Set Rate" at bounding box center [54, 154] width 49 height 17
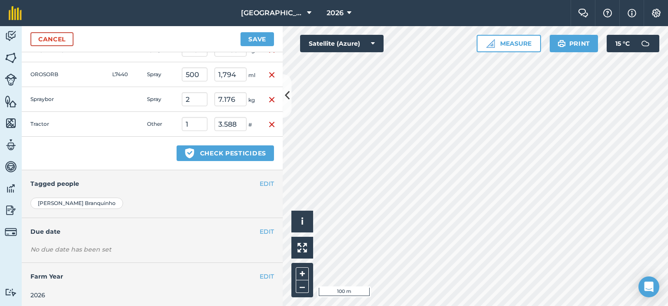
scroll to position [35, 0]
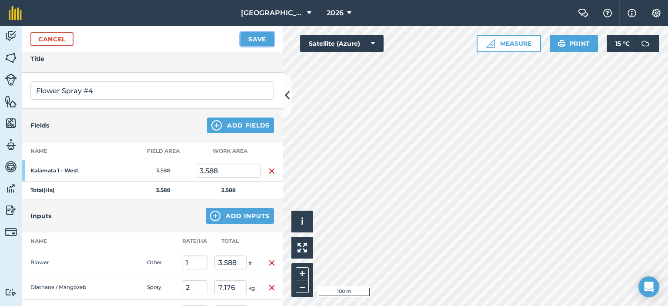
click at [258, 34] on button "Save" at bounding box center [257, 39] width 33 height 14
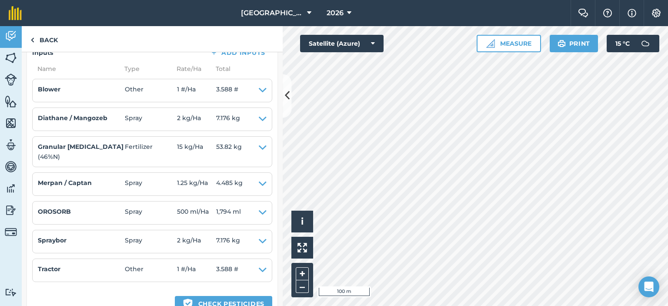
scroll to position [174, 0]
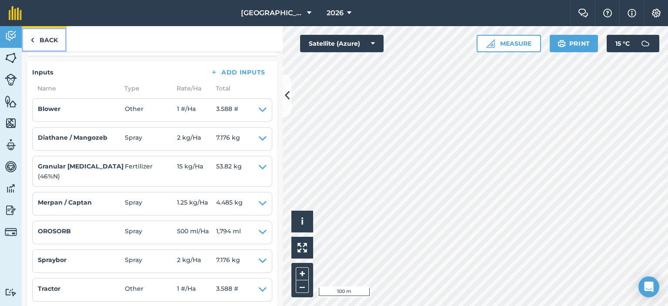
click at [42, 41] on link "Back" at bounding box center [44, 39] width 45 height 26
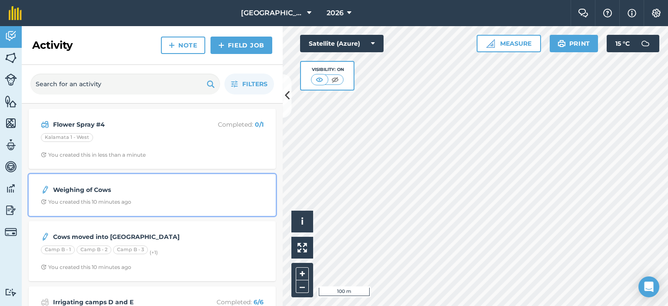
click at [133, 194] on strong "Weighing of Cows" at bounding box center [122, 190] width 138 height 10
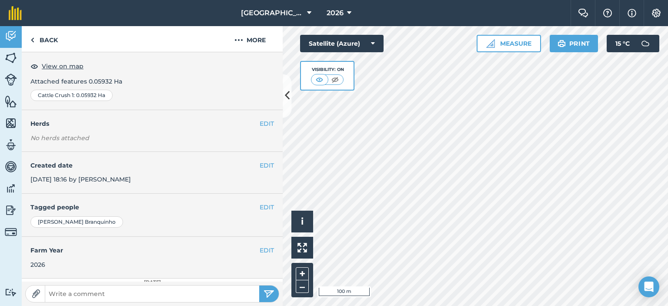
scroll to position [120, 0]
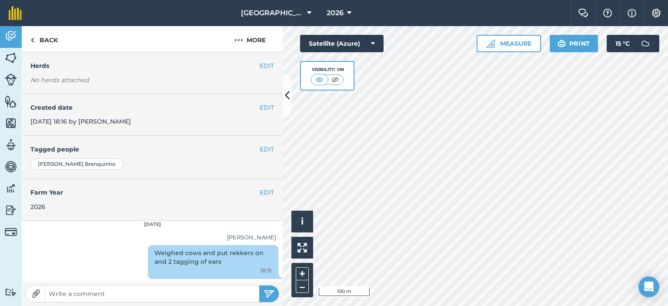
click at [174, 291] on input "text" at bounding box center [152, 294] width 214 height 12
type input "All cows seem to have picked up between 5 and 10kgs. The cows that calved obvio…"
click at [259, 285] on button "submit" at bounding box center [269, 293] width 20 height 17
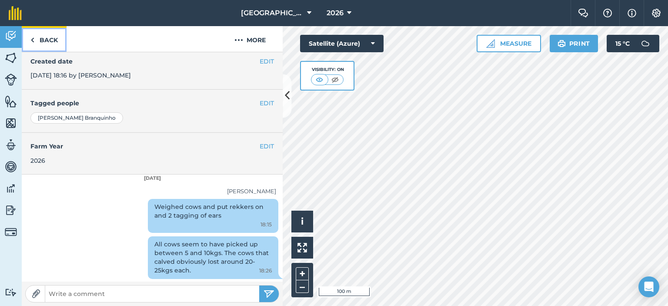
click at [57, 40] on link "Back" at bounding box center [44, 39] width 45 height 26
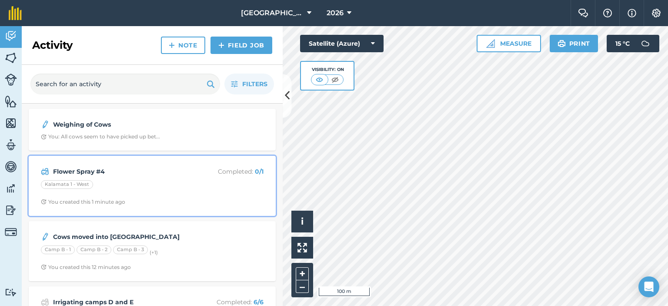
click at [233, 183] on div "Kalamata 1 - West" at bounding box center [152, 185] width 223 height 11
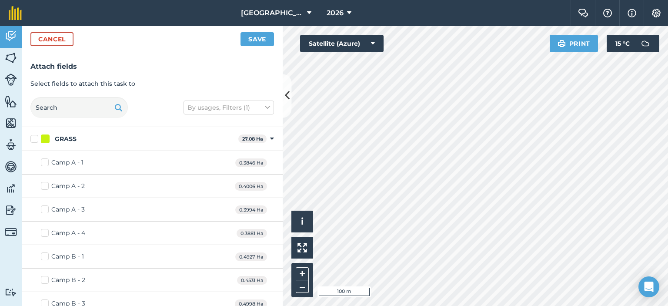
checkbox input "true"
click at [250, 37] on button "Save" at bounding box center [257, 39] width 33 height 14
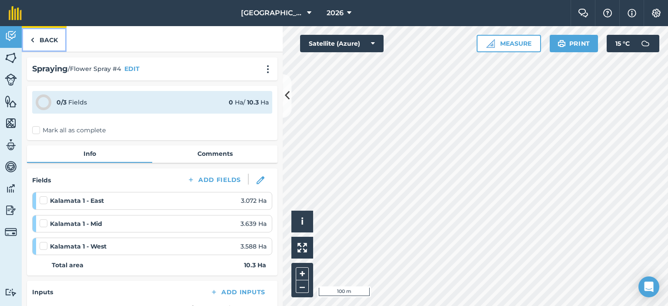
click at [49, 38] on link "Back" at bounding box center [44, 39] width 45 height 26
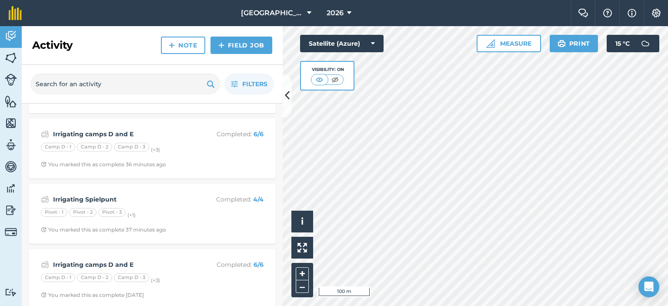
scroll to position [174, 0]
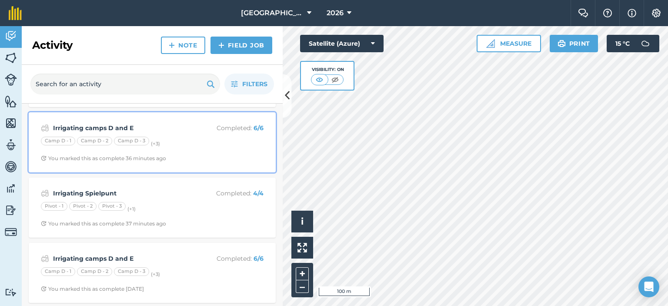
click at [162, 129] on strong "Irrigating camps D and E" at bounding box center [122, 128] width 138 height 10
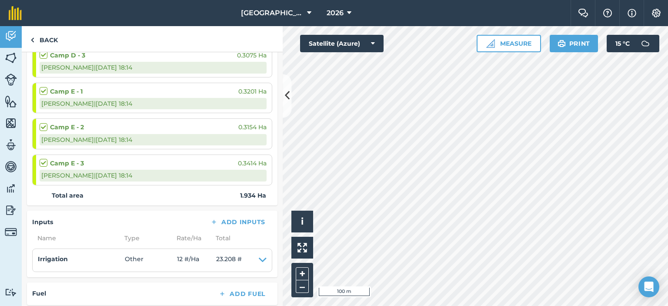
scroll to position [304, 0]
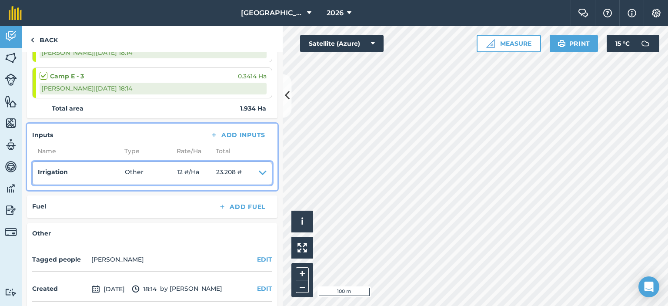
click at [259, 170] on icon at bounding box center [263, 173] width 8 height 12
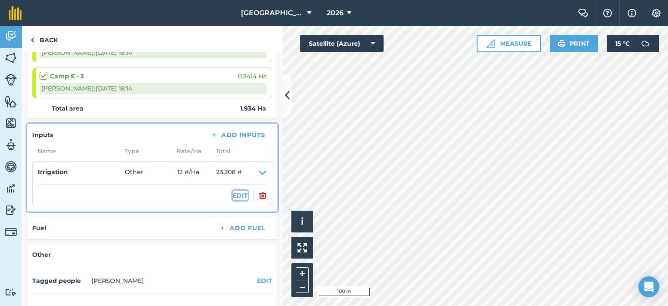
click at [237, 191] on button "EDIT" at bounding box center [240, 196] width 15 height 10
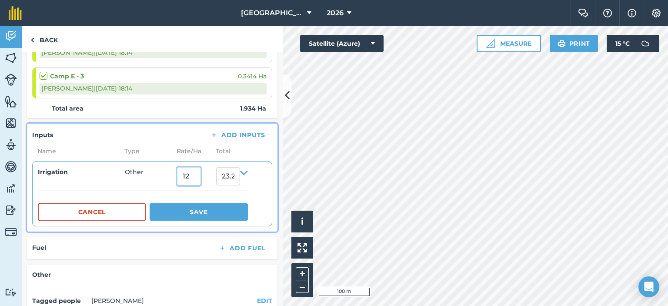
click at [200, 174] on input "12" at bounding box center [189, 176] width 24 height 18
type input "1"
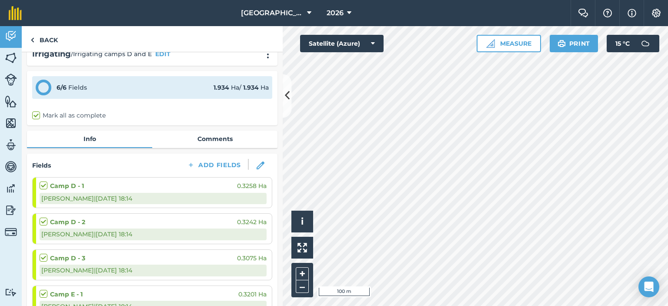
scroll to position [0, 0]
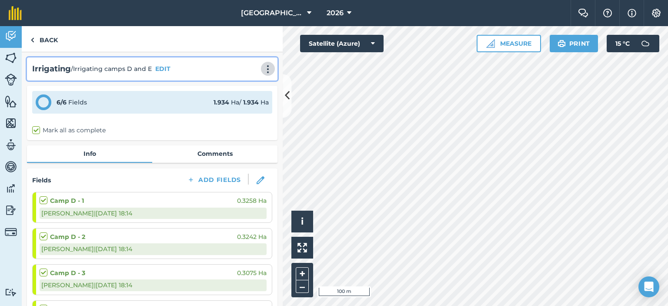
type input "0"
click at [264, 64] on button at bounding box center [268, 69] width 9 height 10
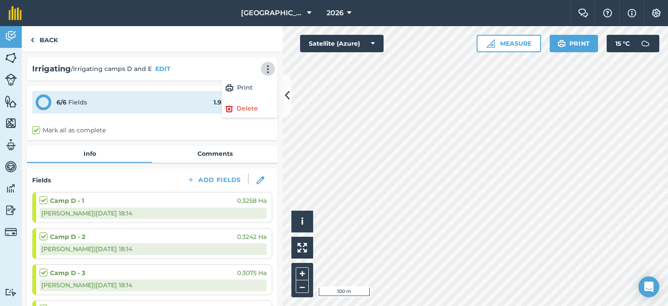
click at [177, 69] on div "Irrigating / Irrigating camps D and E EDIT Print Delete" at bounding box center [152, 69] width 240 height 13
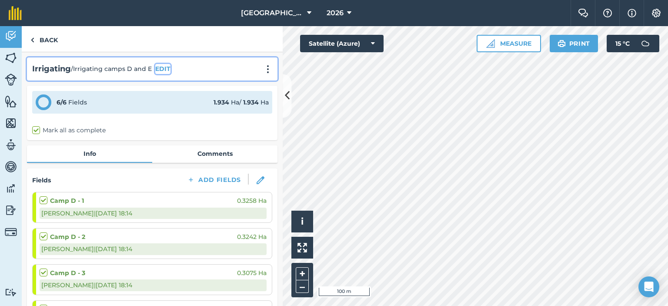
click at [163, 66] on button "EDIT" at bounding box center [162, 69] width 15 height 10
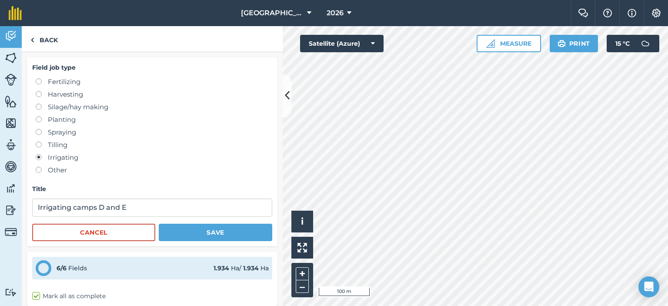
click at [36, 154] on label at bounding box center [42, 154] width 12 height 0
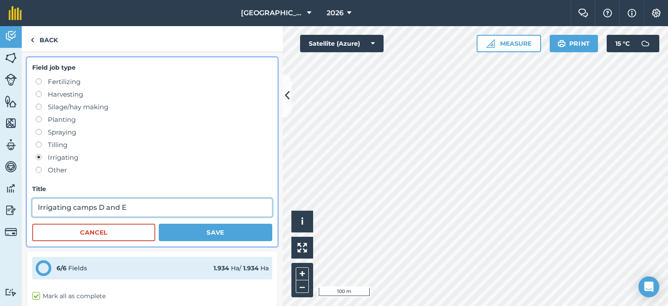
click at [132, 207] on input "Irrigating camps D and E" at bounding box center [152, 207] width 240 height 18
type input "Irrigating camps D/E and C"
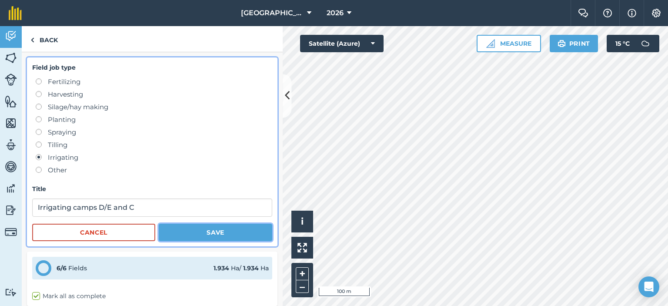
click at [205, 229] on button "Save" at bounding box center [216, 232] width 114 height 17
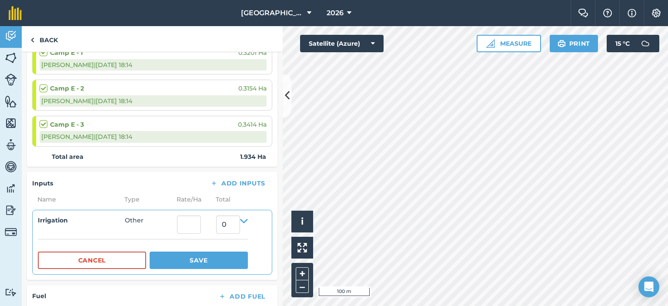
scroll to position [261, 0]
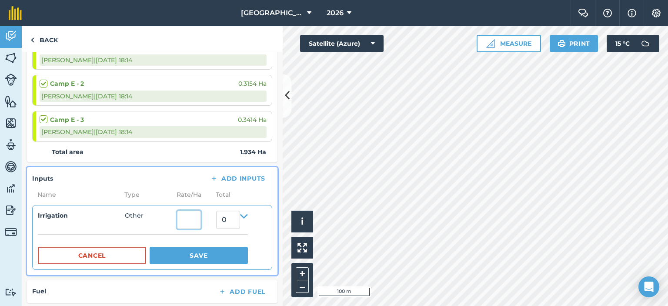
click at [195, 217] on input "text" at bounding box center [189, 220] width 24 height 18
type input "96"
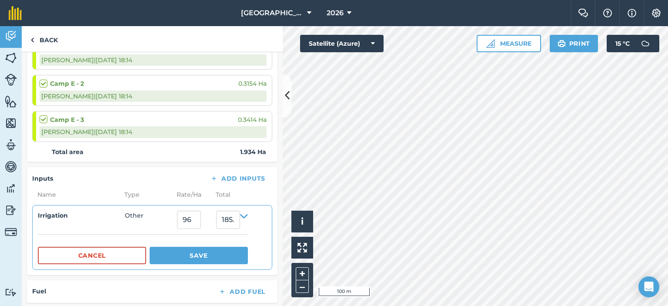
click at [177, 269] on div "Inputs Add Inputs Name Type Rate/ Ha Total Irrigation Other 96 185.664 Cancel S…" at bounding box center [152, 220] width 251 height 107
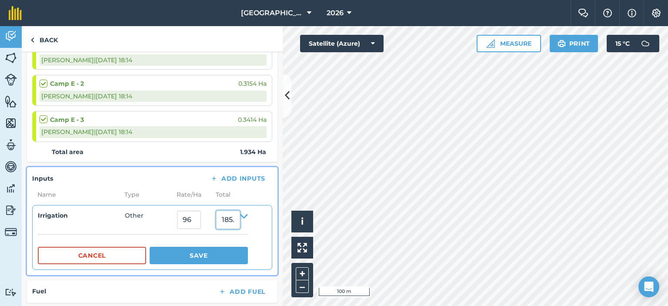
click at [240, 219] on input "185.664" at bounding box center [228, 220] width 24 height 18
type input "1"
type input "96"
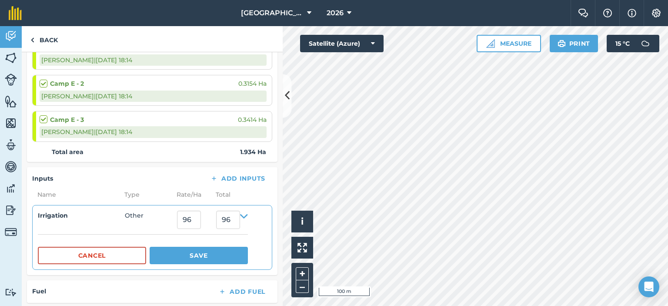
type input "49.638055842812825"
click at [177, 275] on div "Irrigating / Irrigating camps D/E and C EDIT 6 / 6 Fields 1.934 Ha / 1.934 [PER…" at bounding box center [152, 179] width 261 height 254
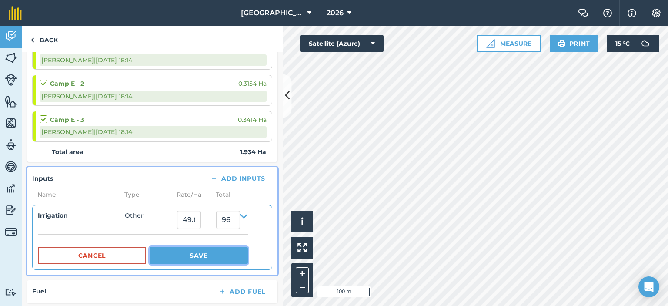
click at [190, 255] on button "Save" at bounding box center [199, 255] width 98 height 17
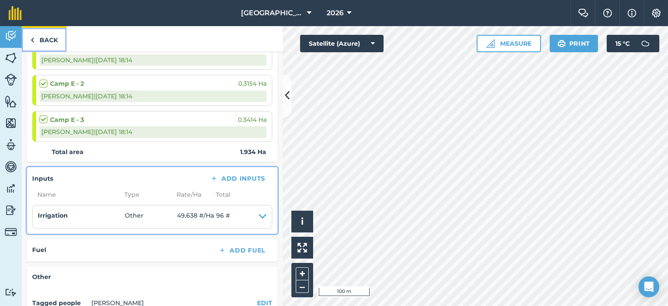
click at [37, 45] on link "Back" at bounding box center [44, 39] width 45 height 26
